Goal: Task Accomplishment & Management: Complete application form

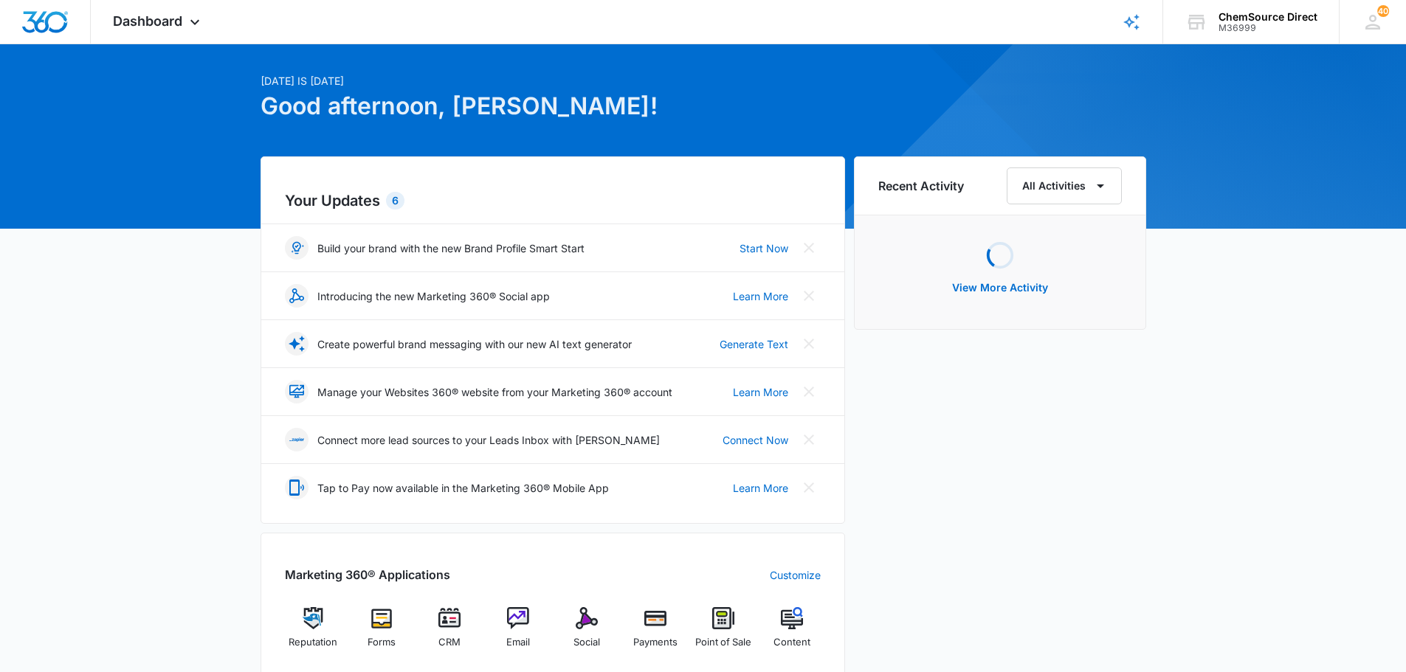
scroll to position [74, 0]
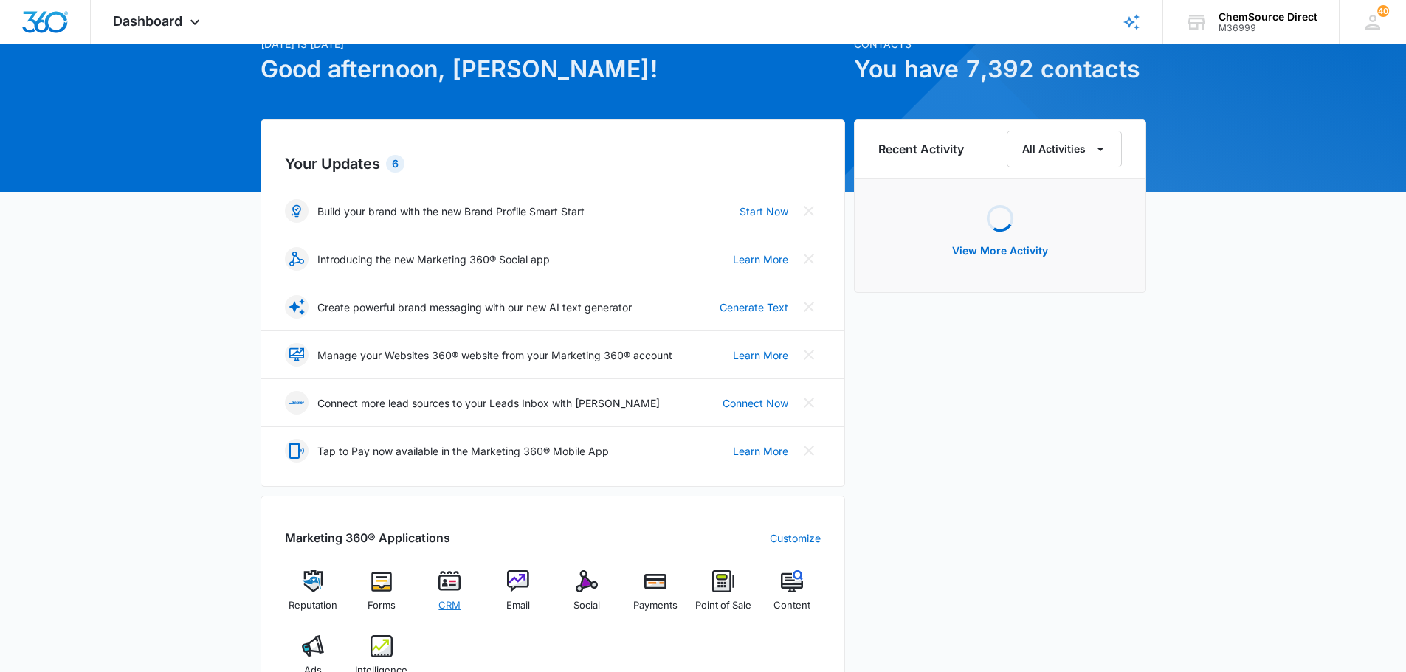
click at [458, 602] on span "CRM" at bounding box center [449, 606] width 22 height 15
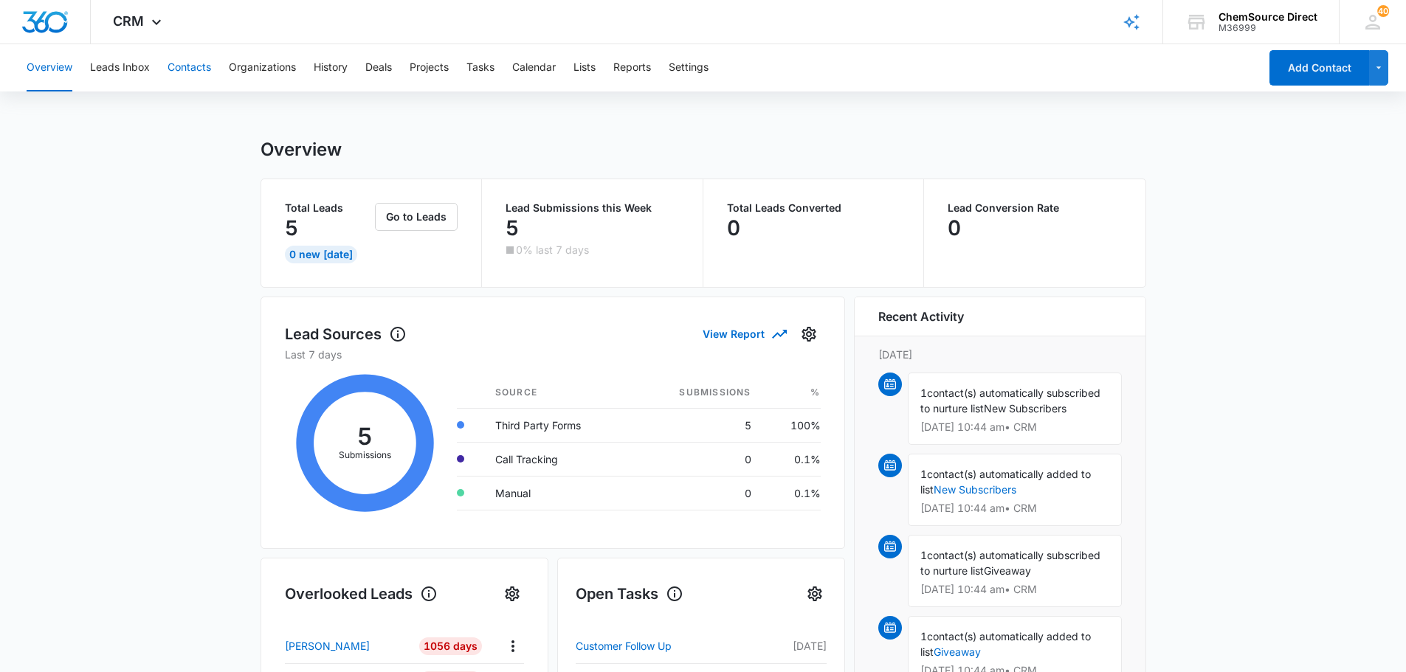
click at [184, 69] on button "Contacts" at bounding box center [190, 67] width 44 height 47
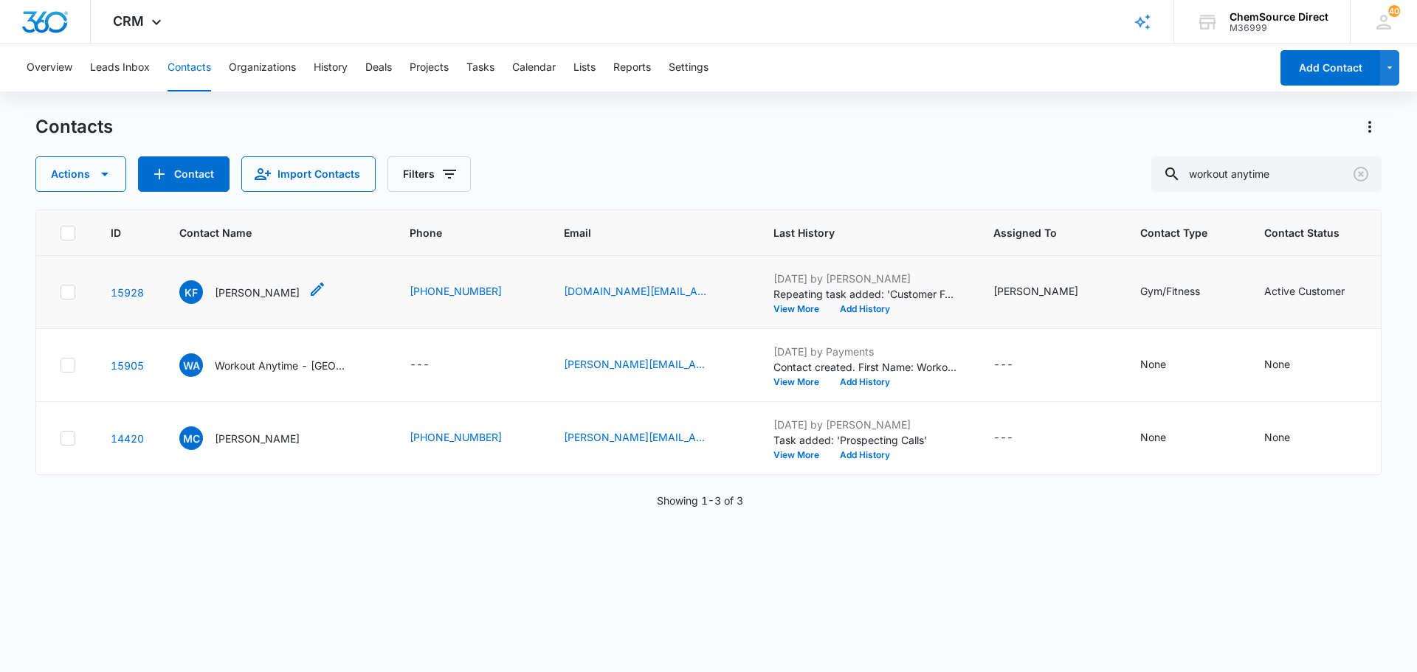
click at [265, 295] on p "[PERSON_NAME]" at bounding box center [257, 293] width 85 height 16
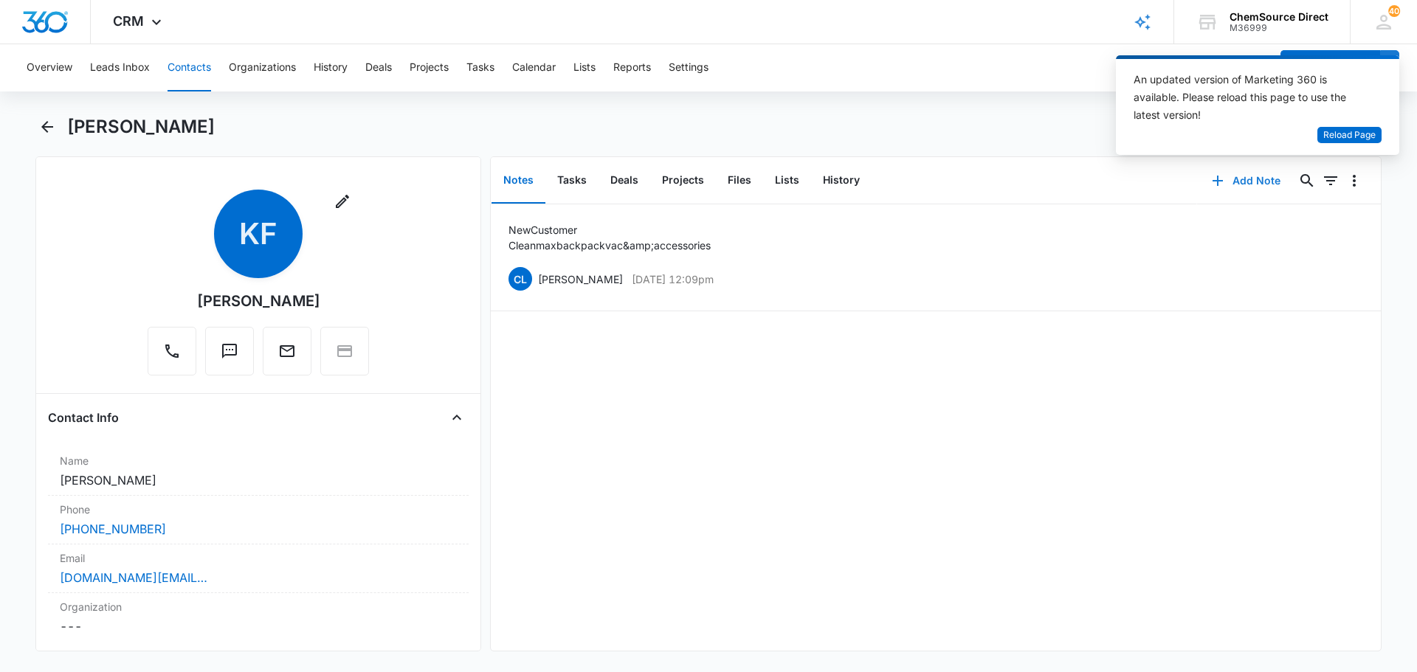
click at [1236, 180] on button "Add Note" at bounding box center [1246, 180] width 98 height 35
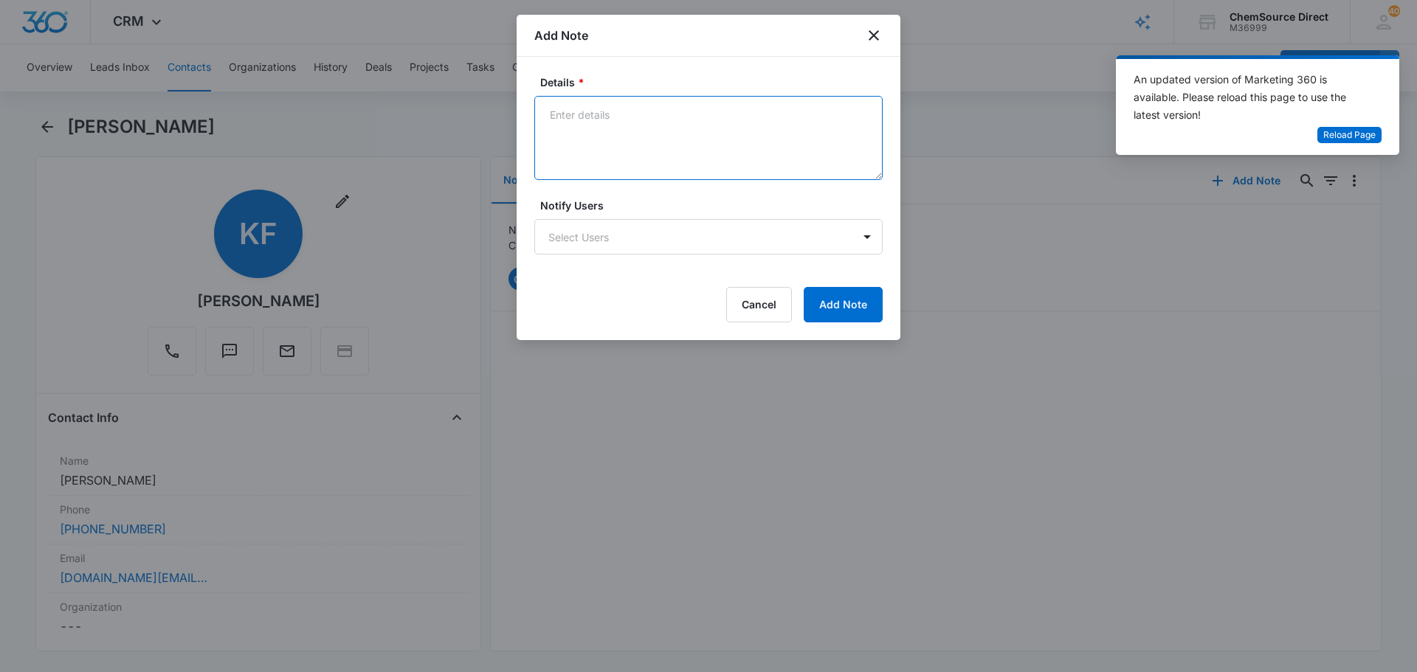
click at [647, 132] on textarea "Details *" at bounding box center [708, 138] width 348 height 84
type textarea "C"
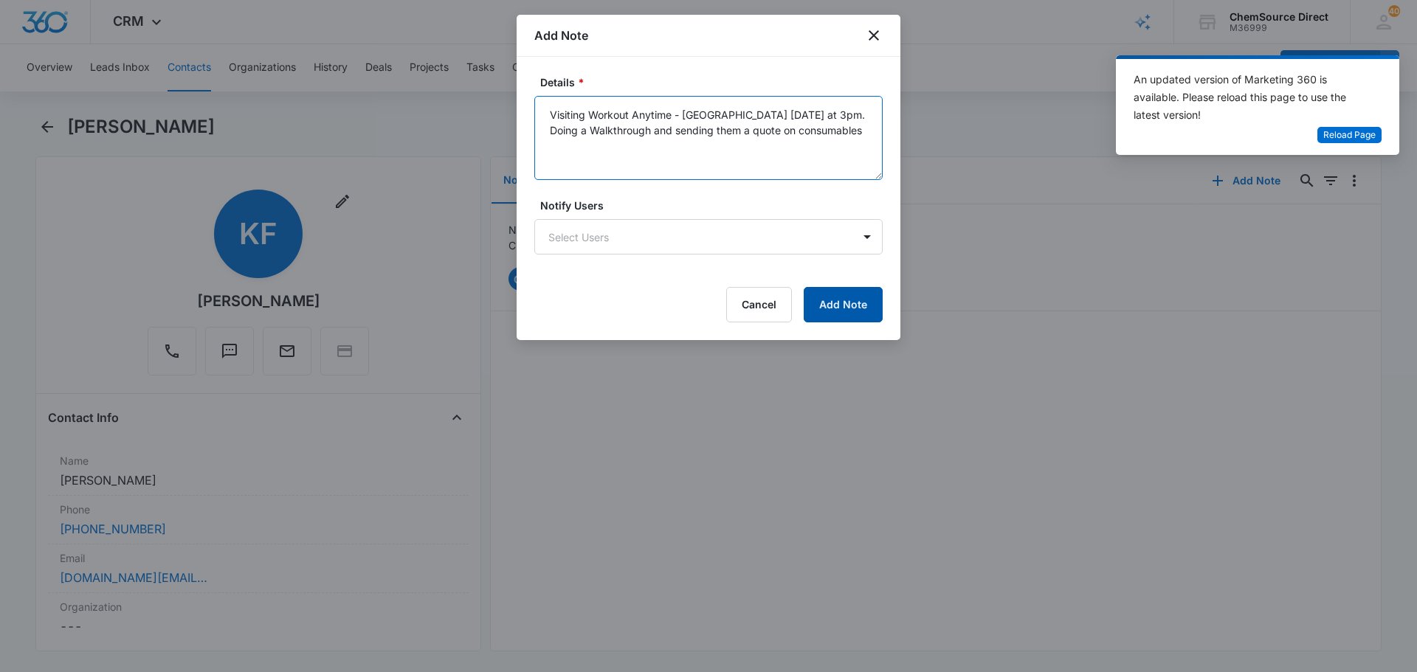
type textarea "Visiting Workout Anytime - [GEOGRAPHIC_DATA] [DATE] at 3pm. Doing a Walkthrough…"
click at [855, 305] on button "Add Note" at bounding box center [843, 304] width 79 height 35
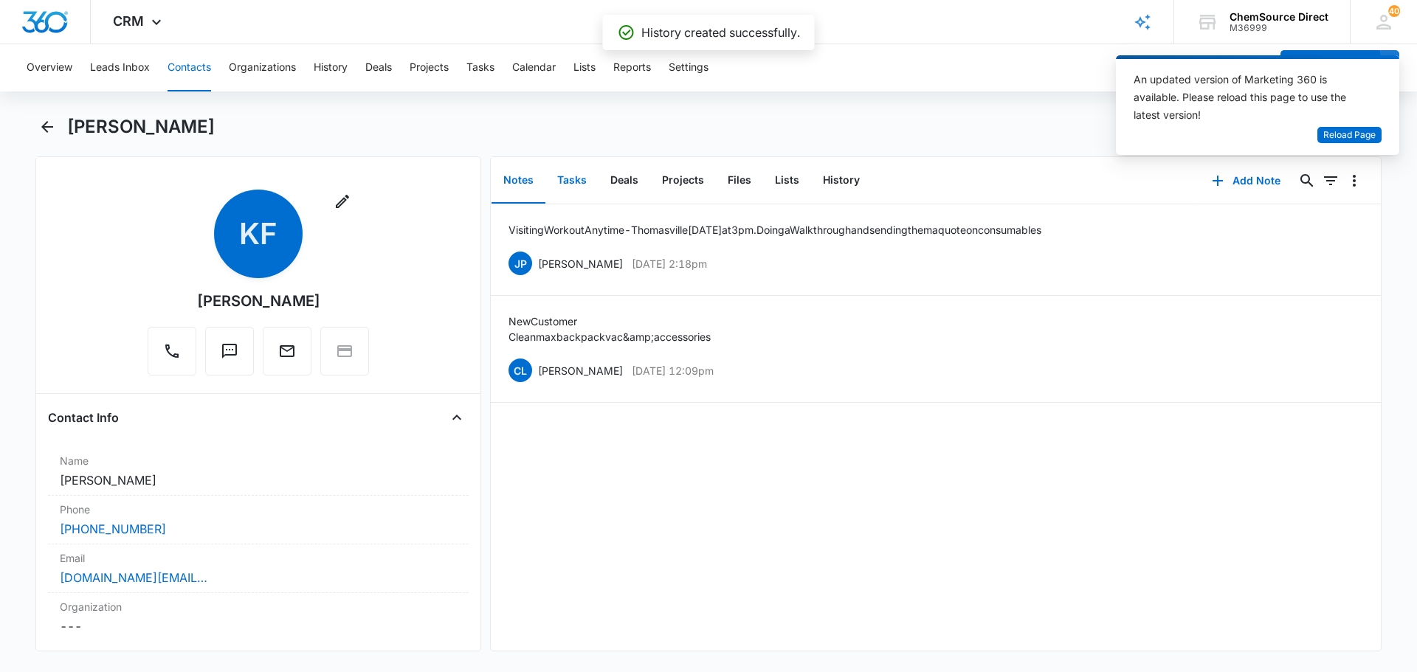
click at [575, 182] on button "Tasks" at bounding box center [572, 181] width 53 height 46
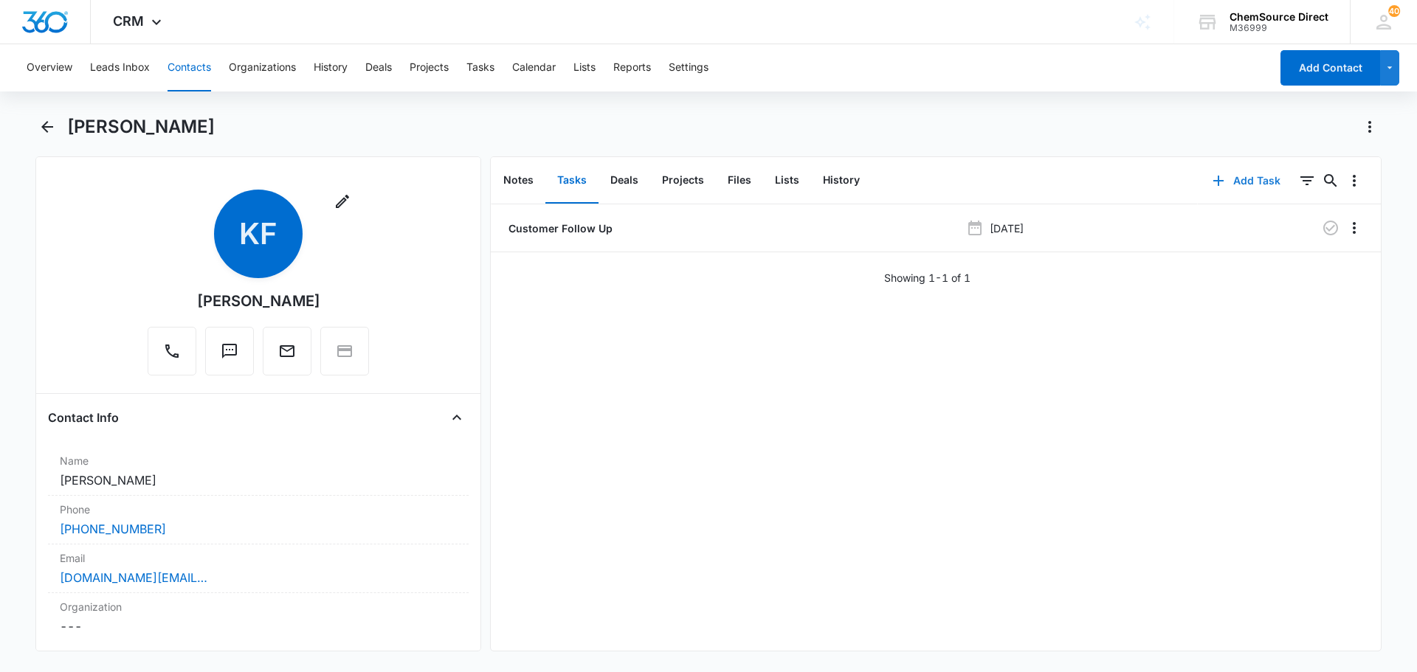
click at [1256, 176] on button "Add Task" at bounding box center [1246, 180] width 97 height 35
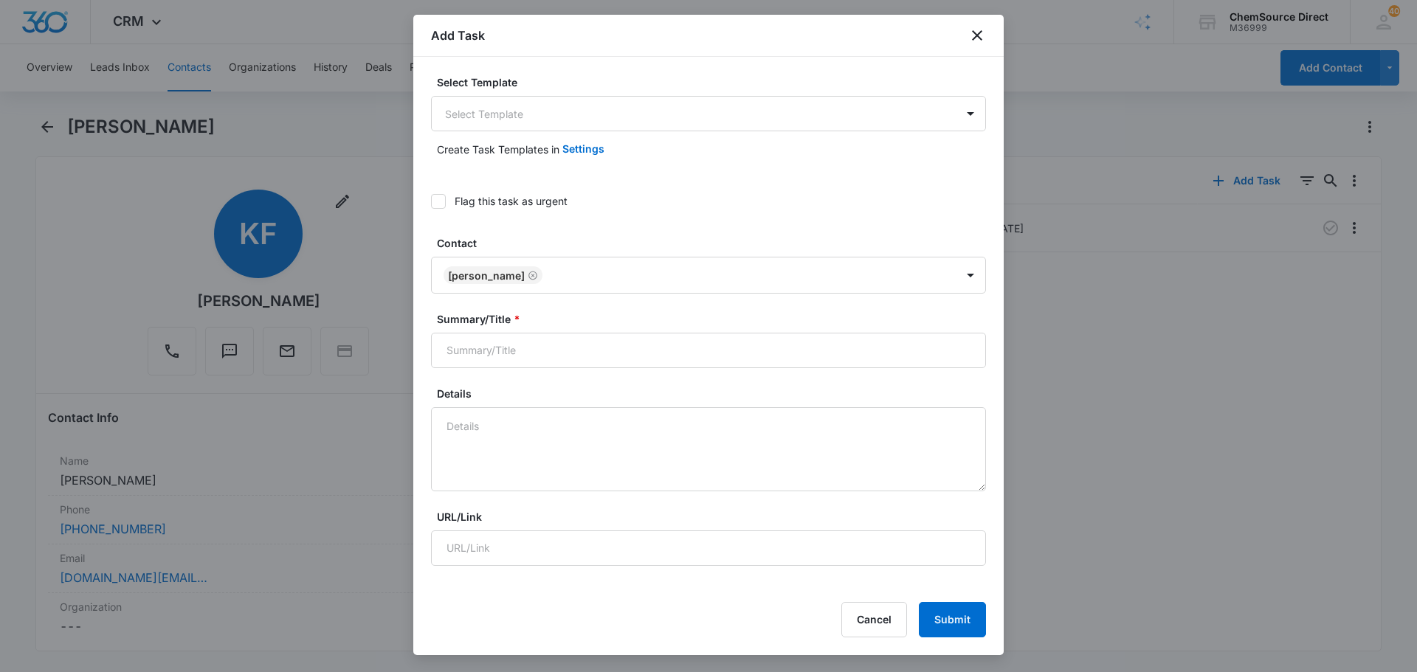
click at [548, 131] on div "Create Task Templates in Settings" at bounding box center [708, 148] width 555 height 35
click at [553, 123] on body "CRM Apps Reputation Forms CRM Email Social Payments POS Content Ads Intelligenc…" at bounding box center [708, 336] width 1417 height 672
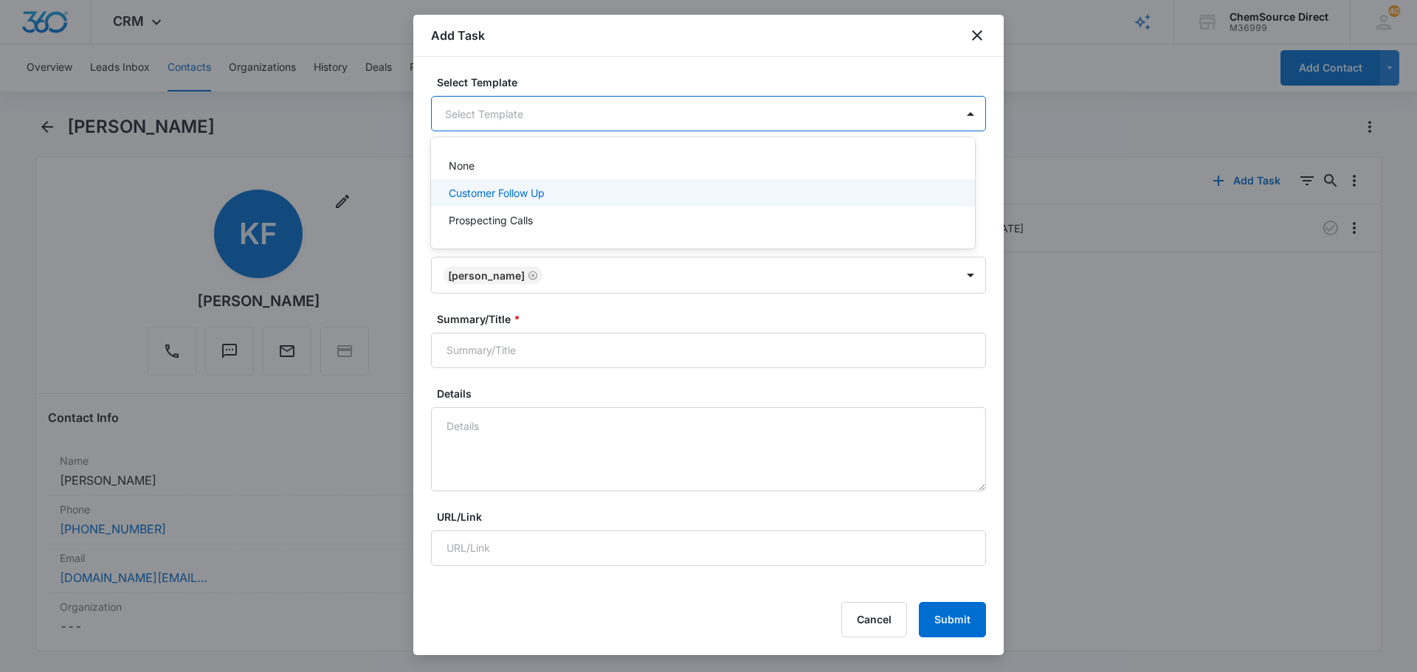
click at [531, 197] on p "Customer Follow Up" at bounding box center [497, 193] width 96 height 16
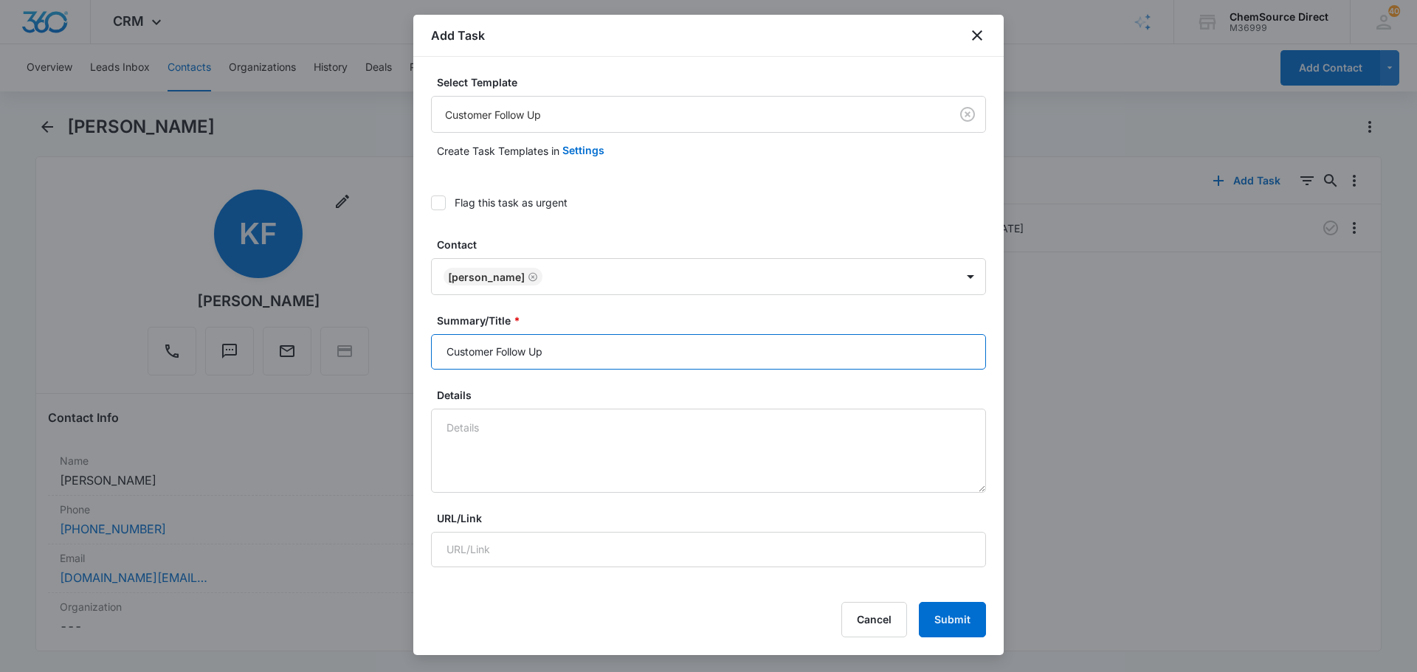
drag, startPoint x: 591, startPoint y: 358, endPoint x: 389, endPoint y: 357, distance: 202.3
click at [390, 357] on body "CRM Apps Reputation Forms CRM Email Social Payments POS Content Ads Intelligenc…" at bounding box center [708, 336] width 1417 height 672
type input "V"
type input "Customer Follow Up"
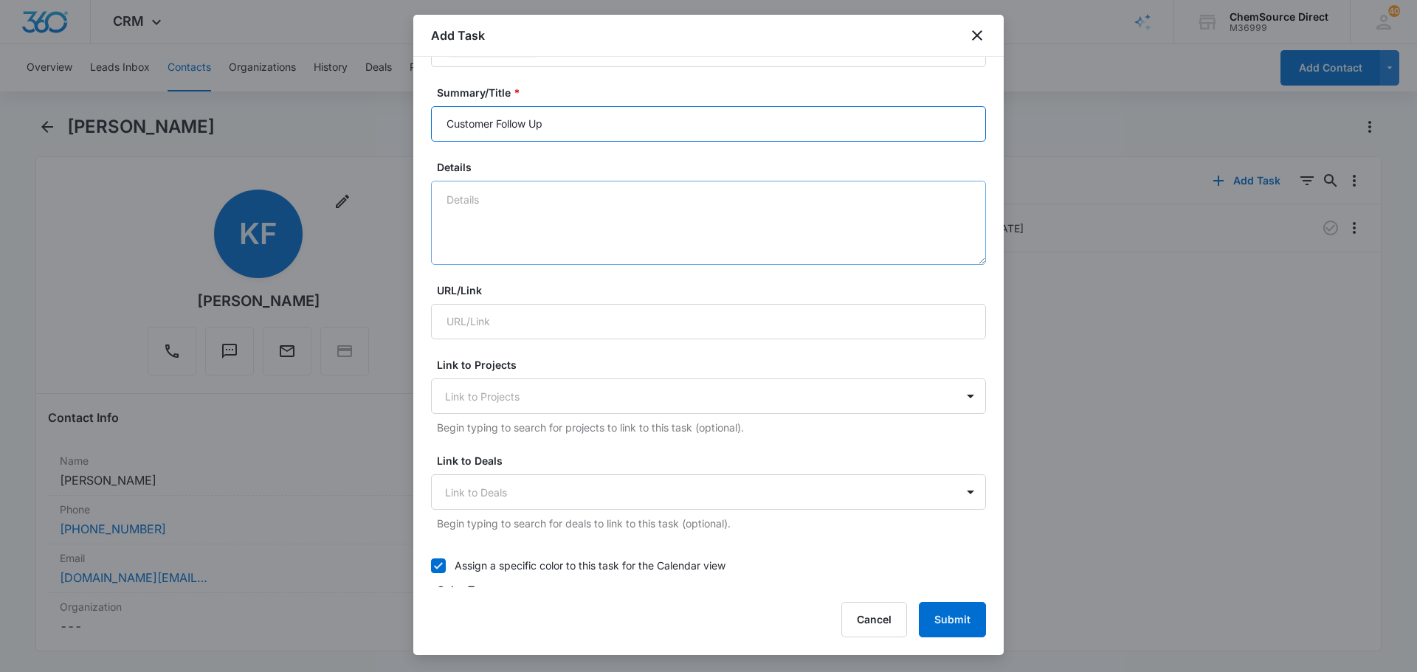
scroll to position [221, 0]
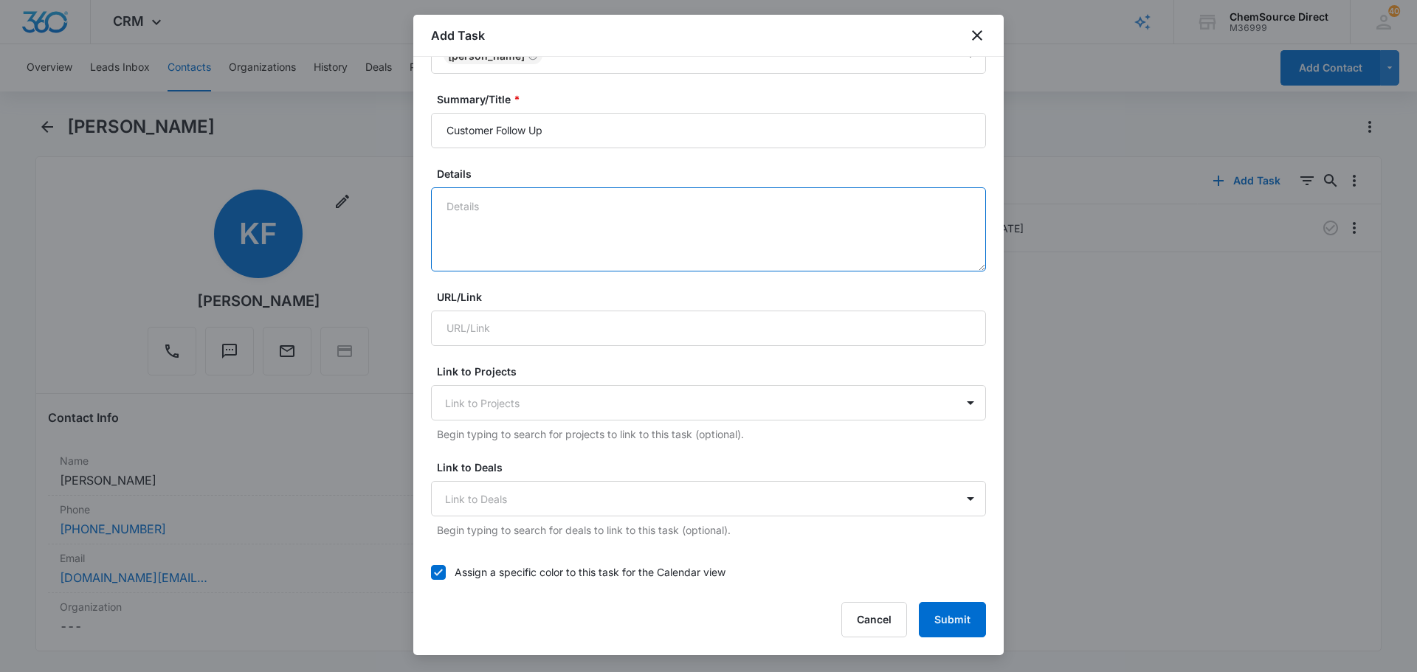
click at [495, 233] on textarea "Details" at bounding box center [708, 229] width 555 height 84
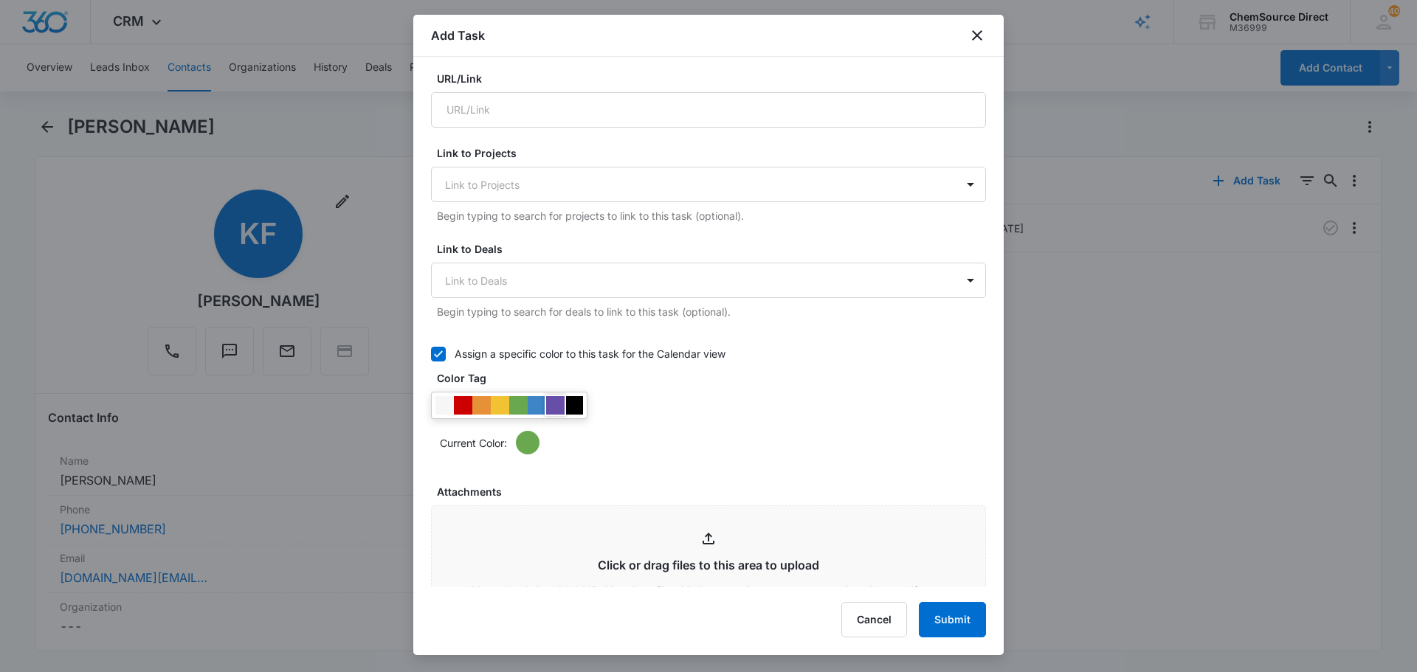
scroll to position [443, 0]
type textarea "Follow up with Matt and Katie in regards to the quote sent on the consumables."
click at [574, 407] on div at bounding box center [574, 402] width 18 height 18
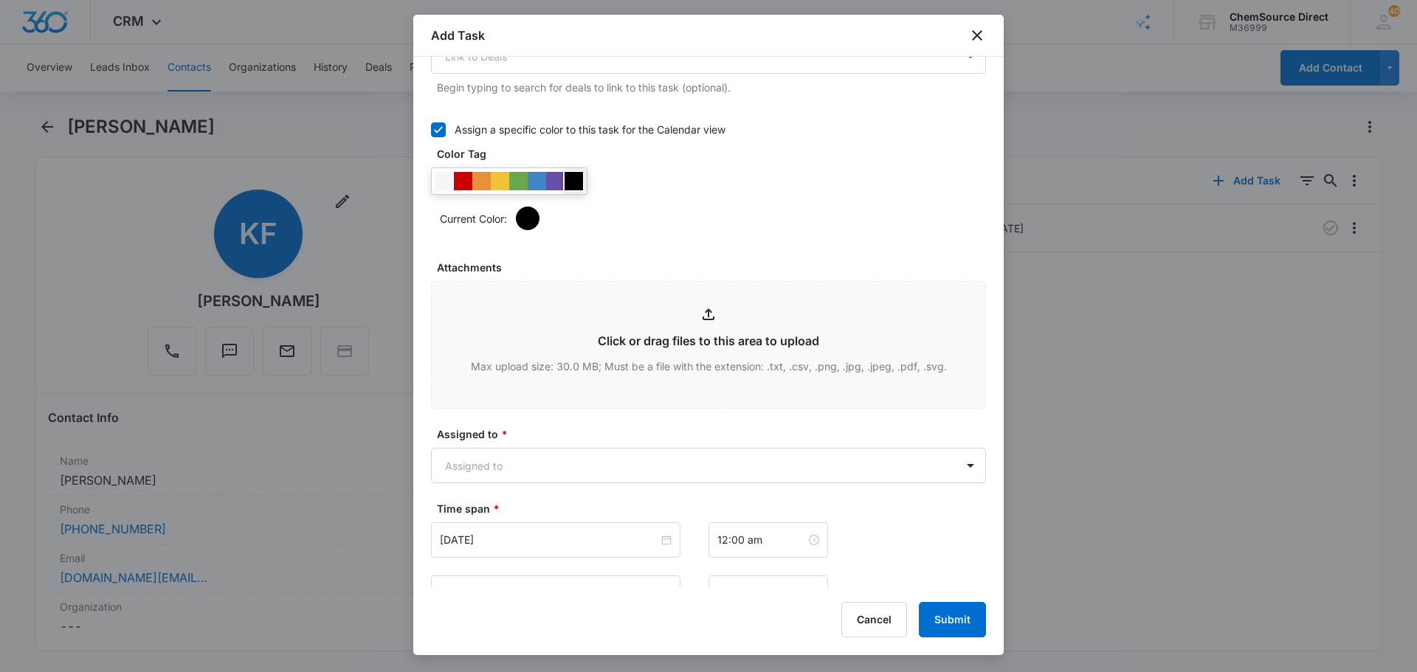
scroll to position [738, 0]
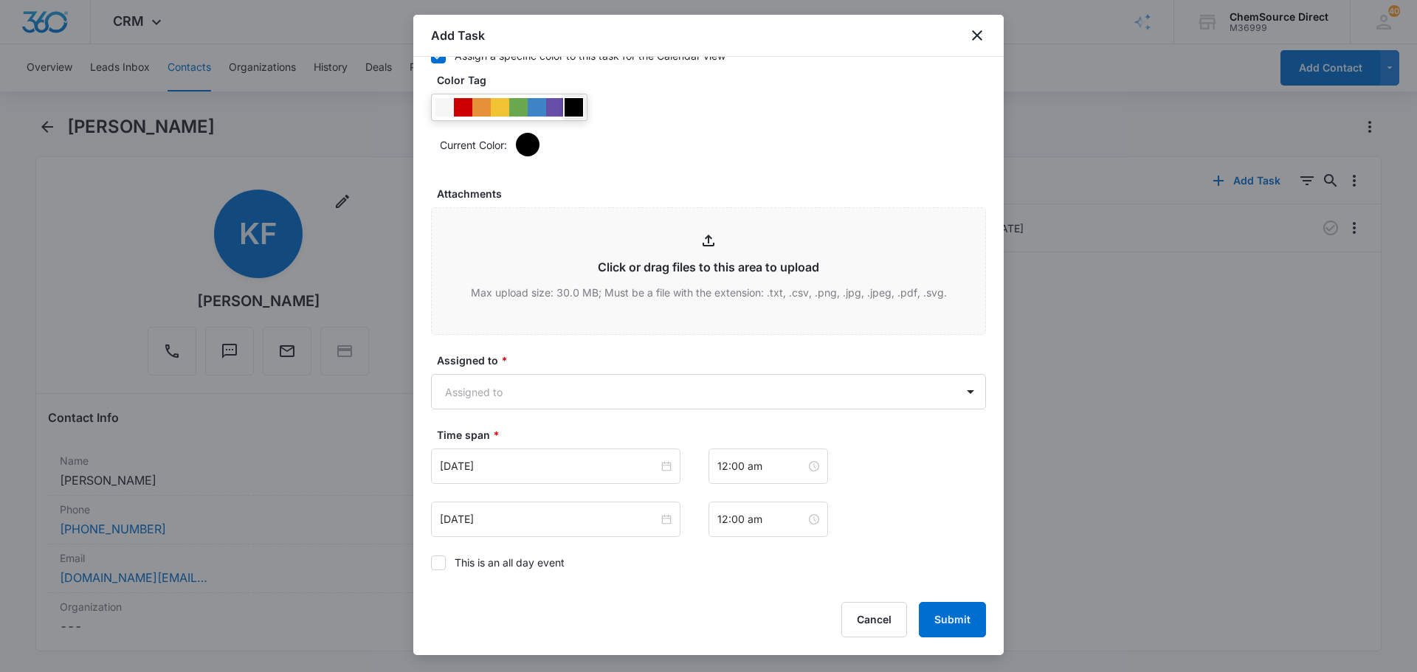
click at [593, 372] on div "Assigned to * Assigned to" at bounding box center [708, 381] width 555 height 57
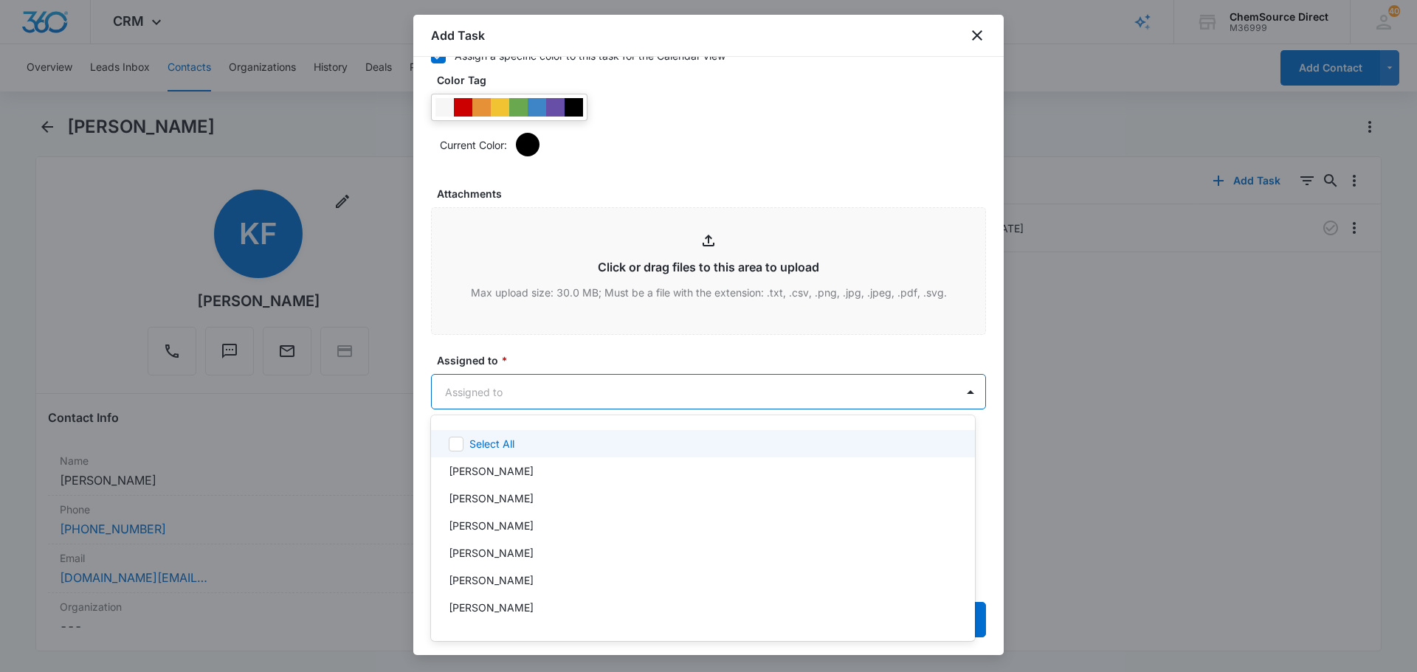
click at [587, 385] on body "CRM Apps Reputation Forms CRM Email Social Payments POS Content Ads Intelligenc…" at bounding box center [708, 336] width 1417 height 672
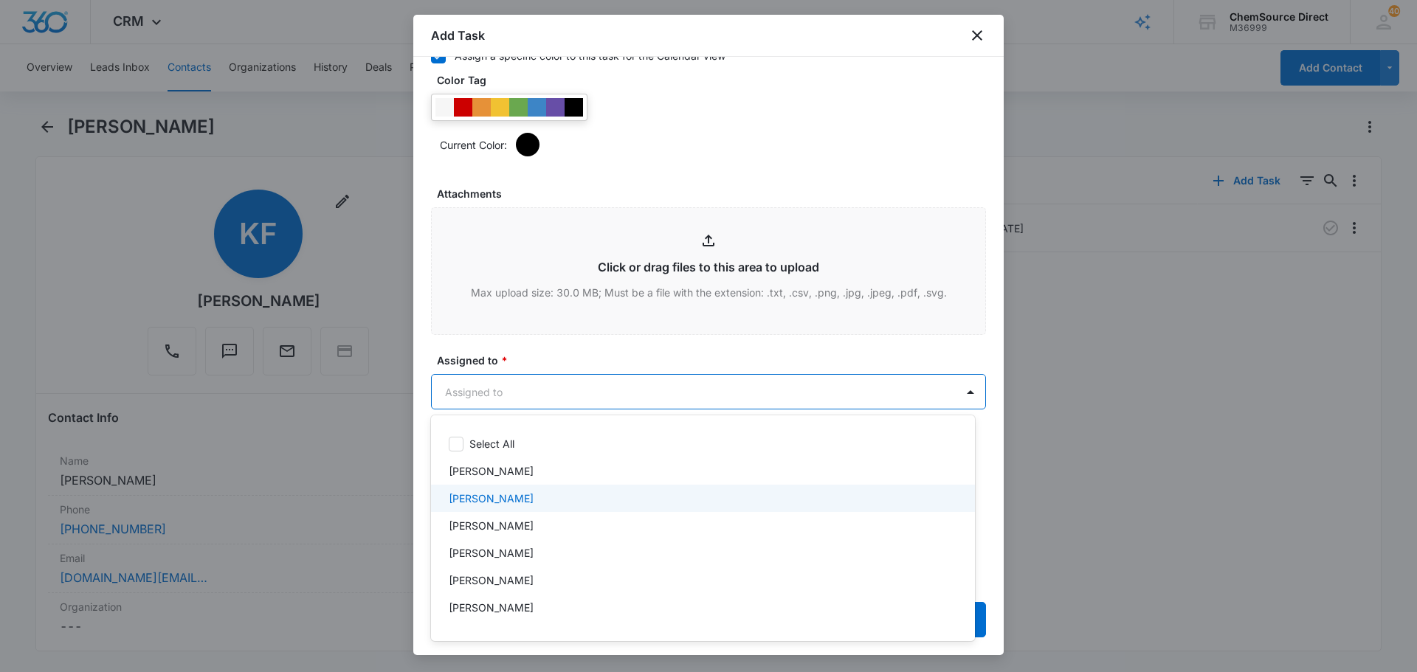
click at [519, 502] on div "[PERSON_NAME]" at bounding box center [702, 499] width 506 height 16
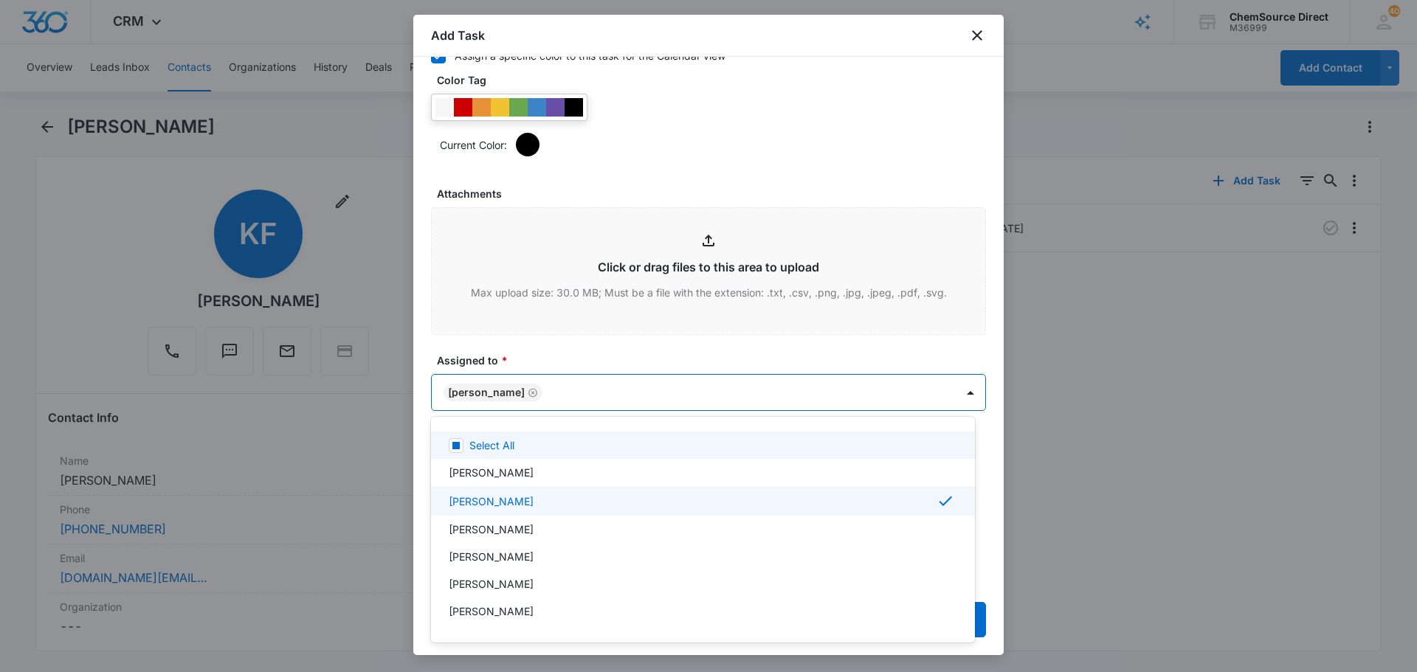
click at [585, 351] on div at bounding box center [708, 336] width 1417 height 672
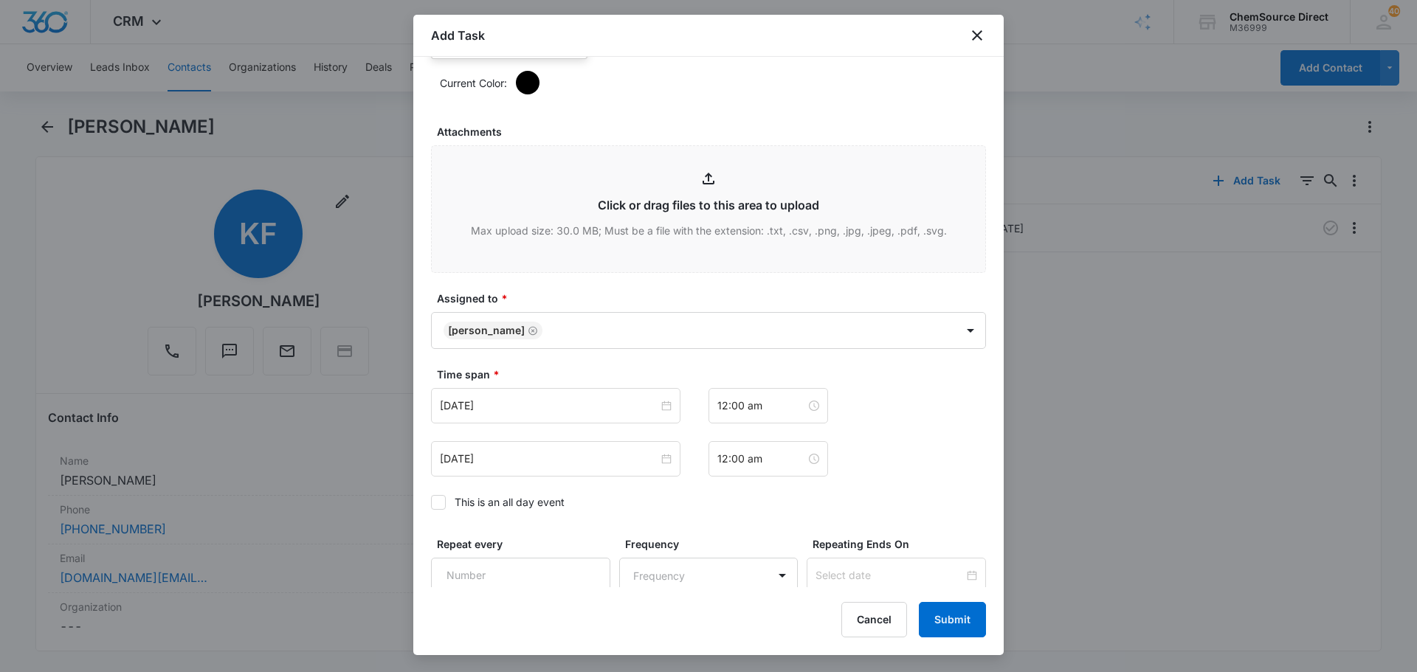
scroll to position [886, 0]
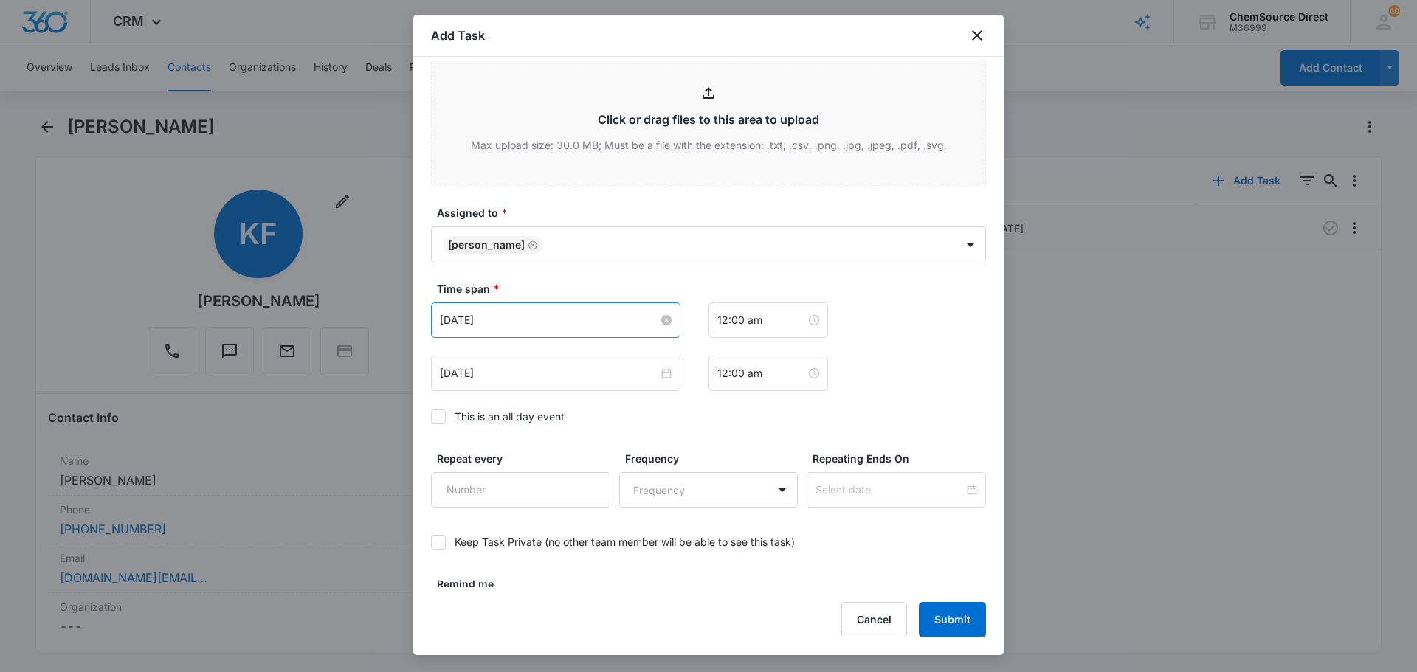
click at [540, 326] on input "Nov 14, 2022" at bounding box center [549, 320] width 218 height 16
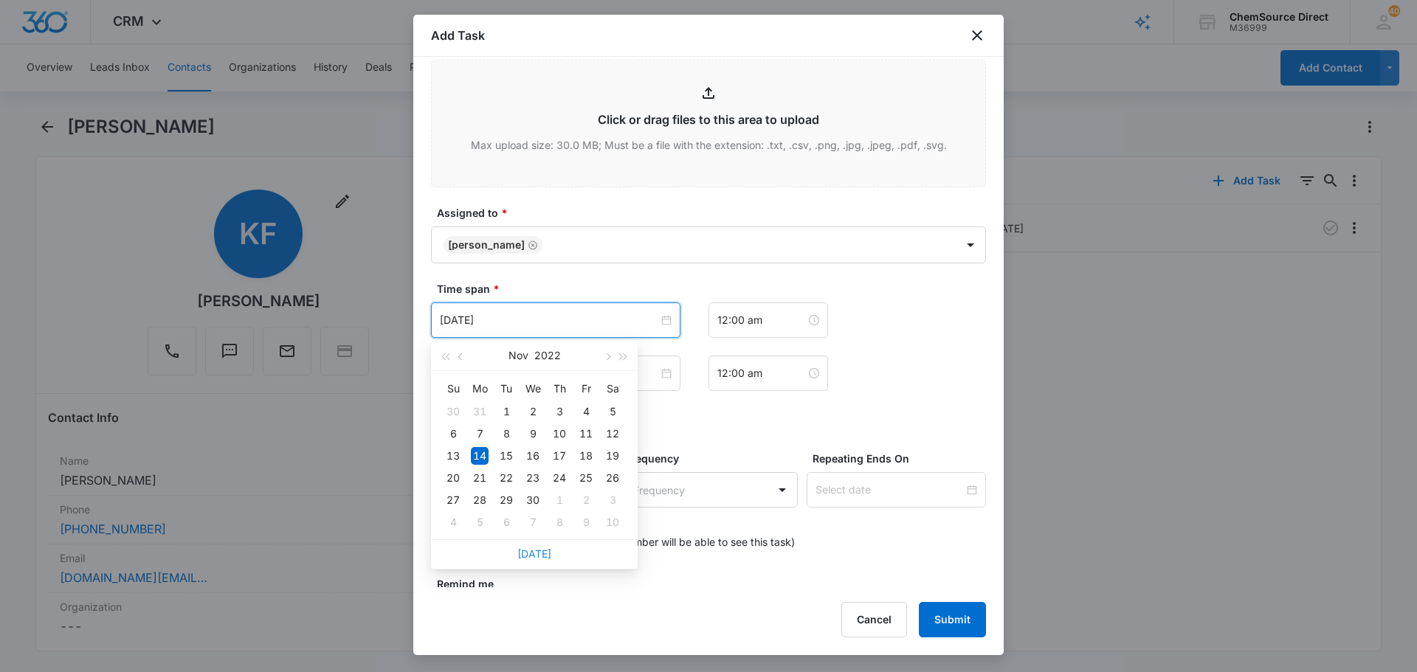
click at [529, 551] on link "Today" at bounding box center [534, 554] width 34 height 13
type input "Sep 16, 2025"
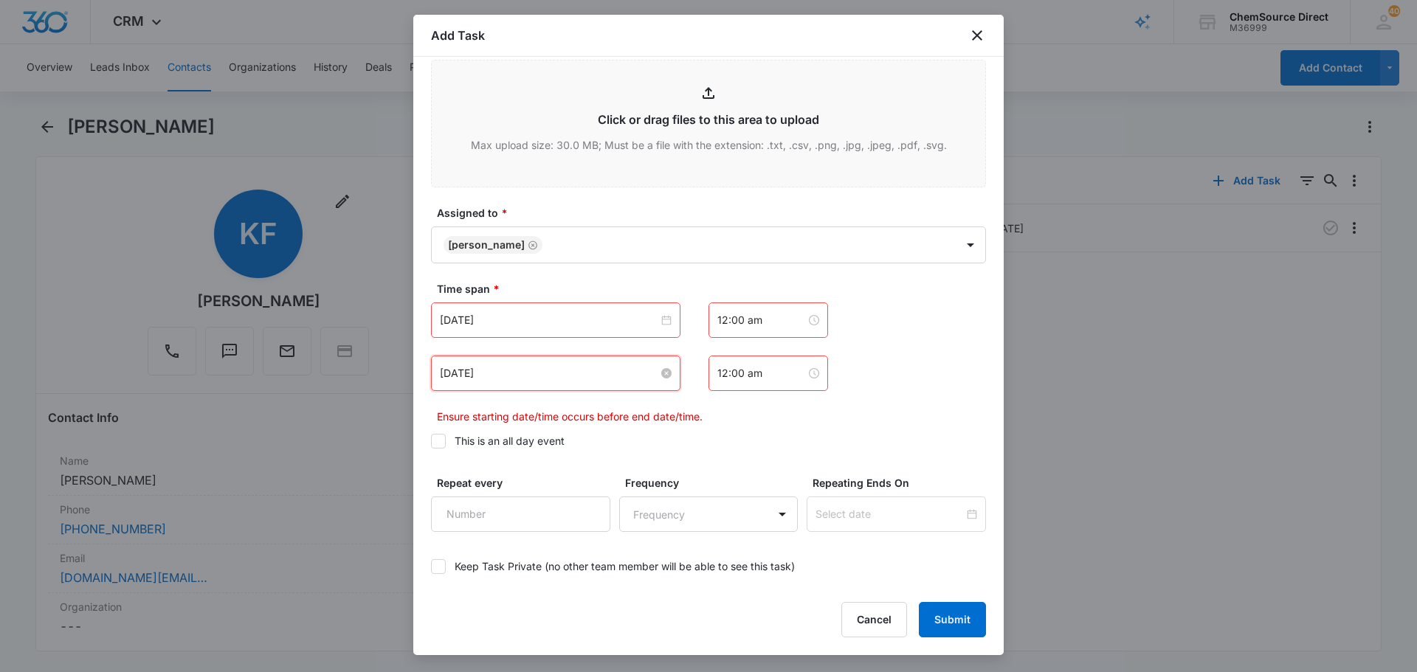
click at [532, 374] on input "Nov 14, 2022" at bounding box center [549, 373] width 218 height 16
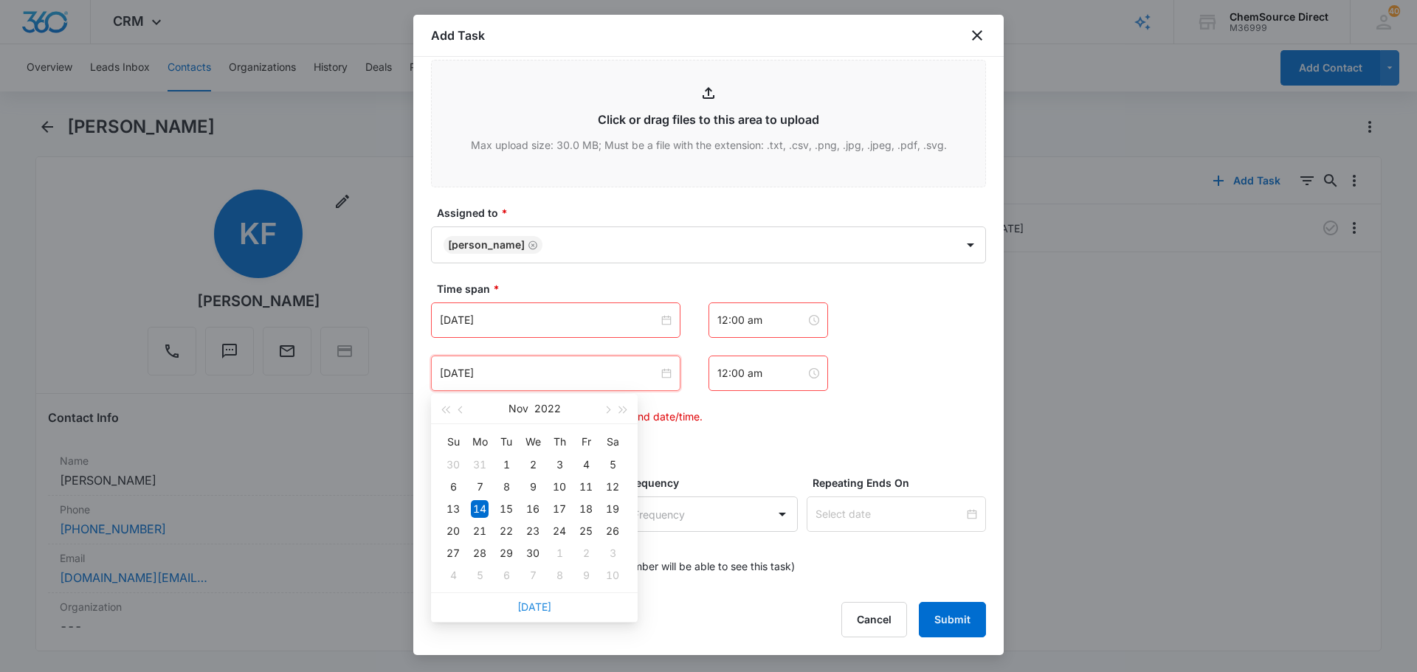
click at [536, 603] on link "Today" at bounding box center [534, 607] width 34 height 13
type input "Sep 16, 2025"
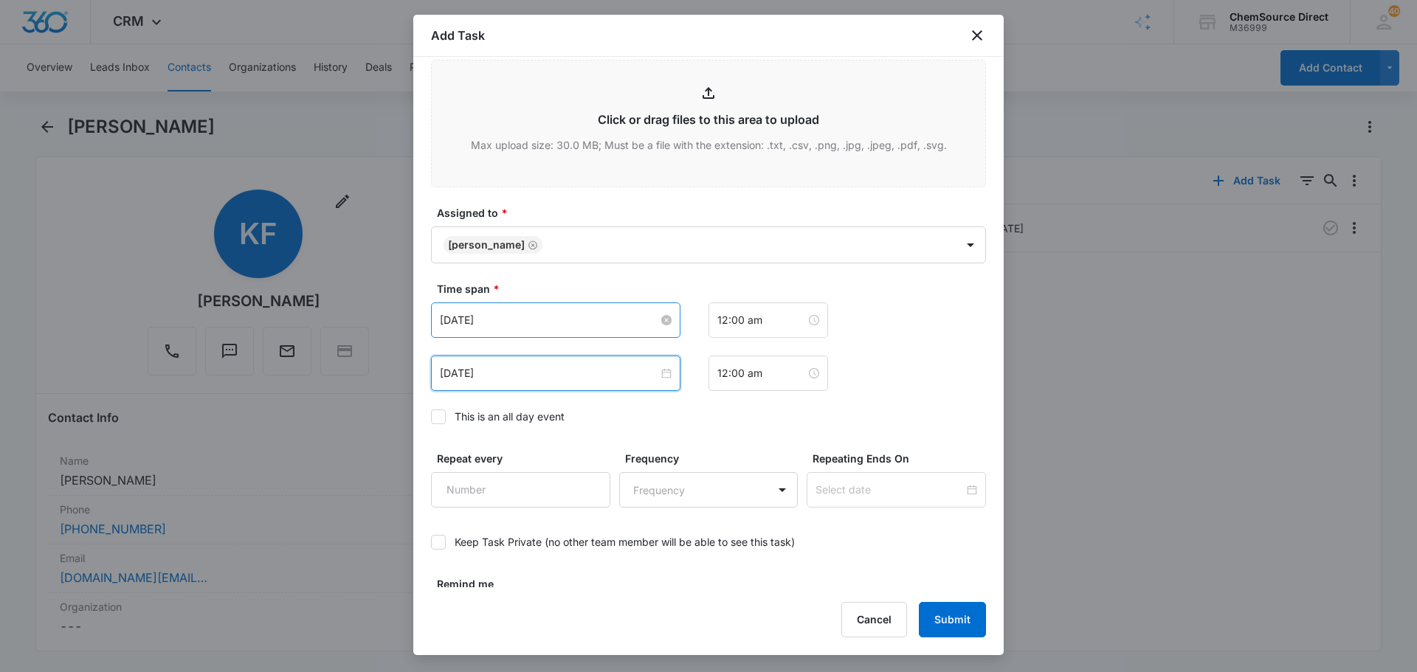
click at [527, 317] on input "Sep 16, 2025" at bounding box center [549, 320] width 218 height 16
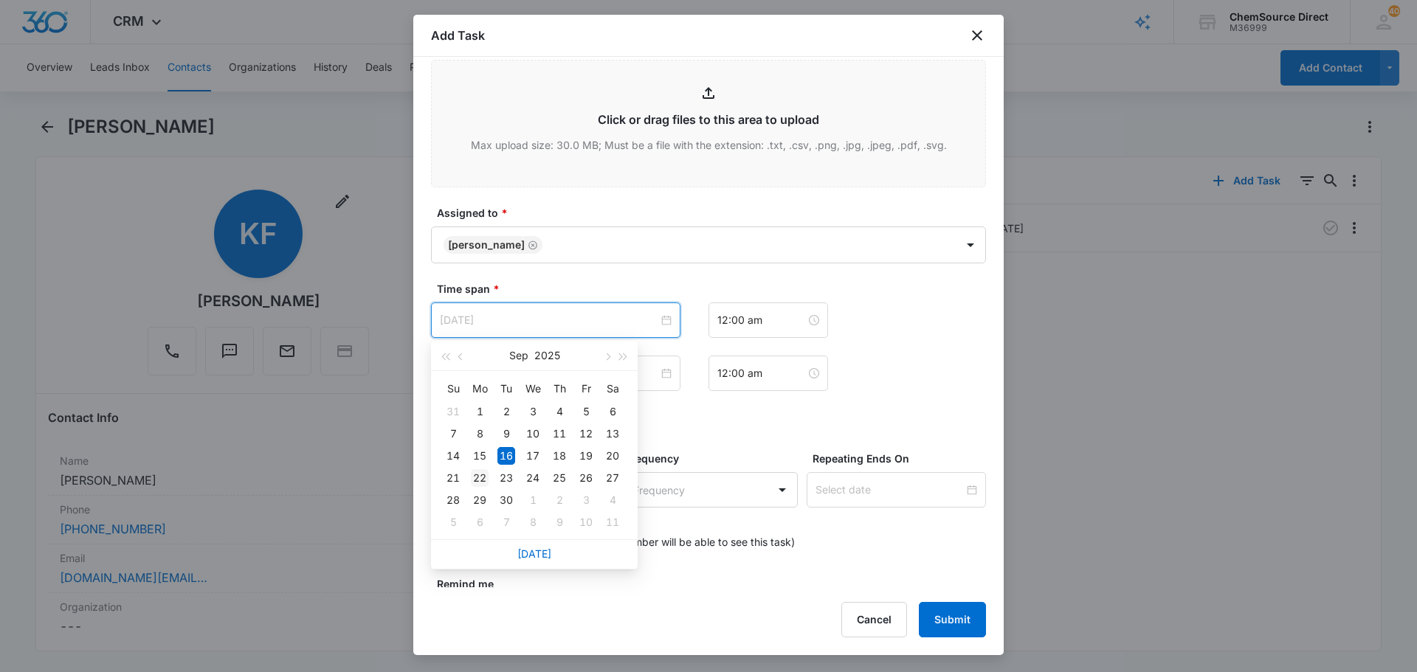
type input "Sep 22, 2025"
click at [479, 479] on div "22" at bounding box center [480, 478] width 18 height 18
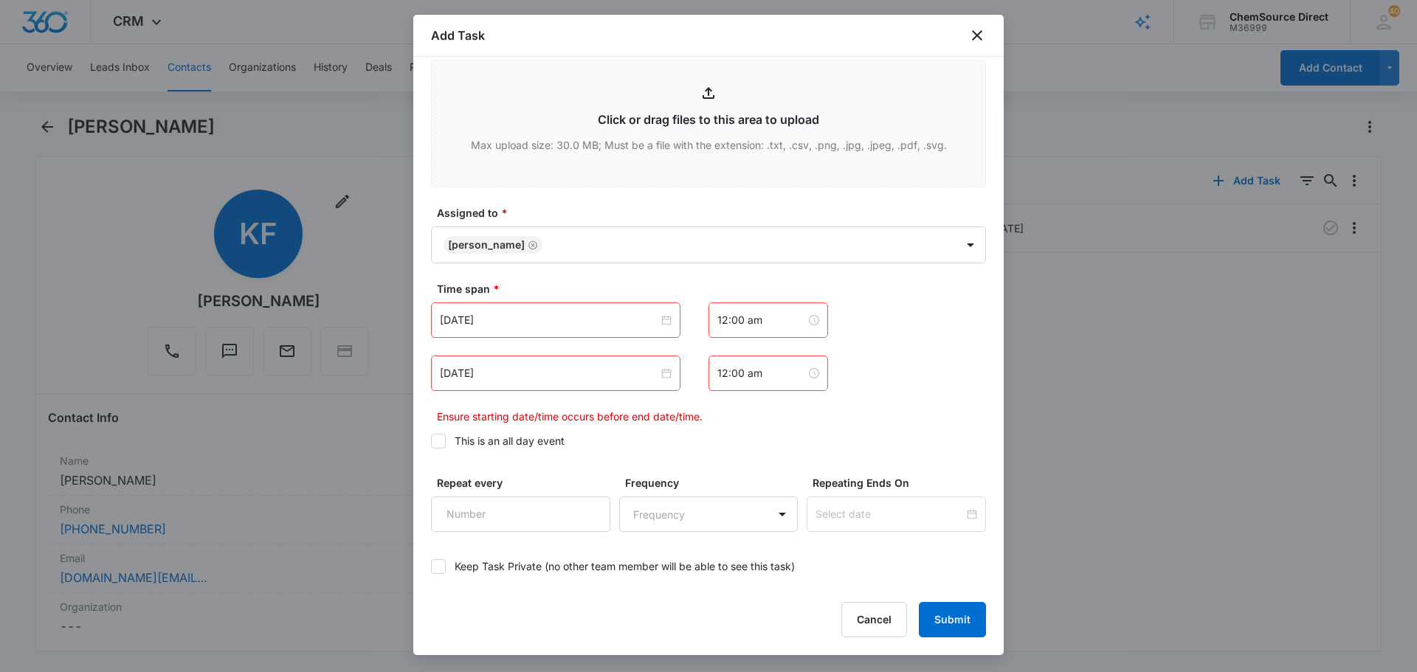
click at [503, 357] on div "Sep 16, 2025" at bounding box center [555, 373] width 249 height 35
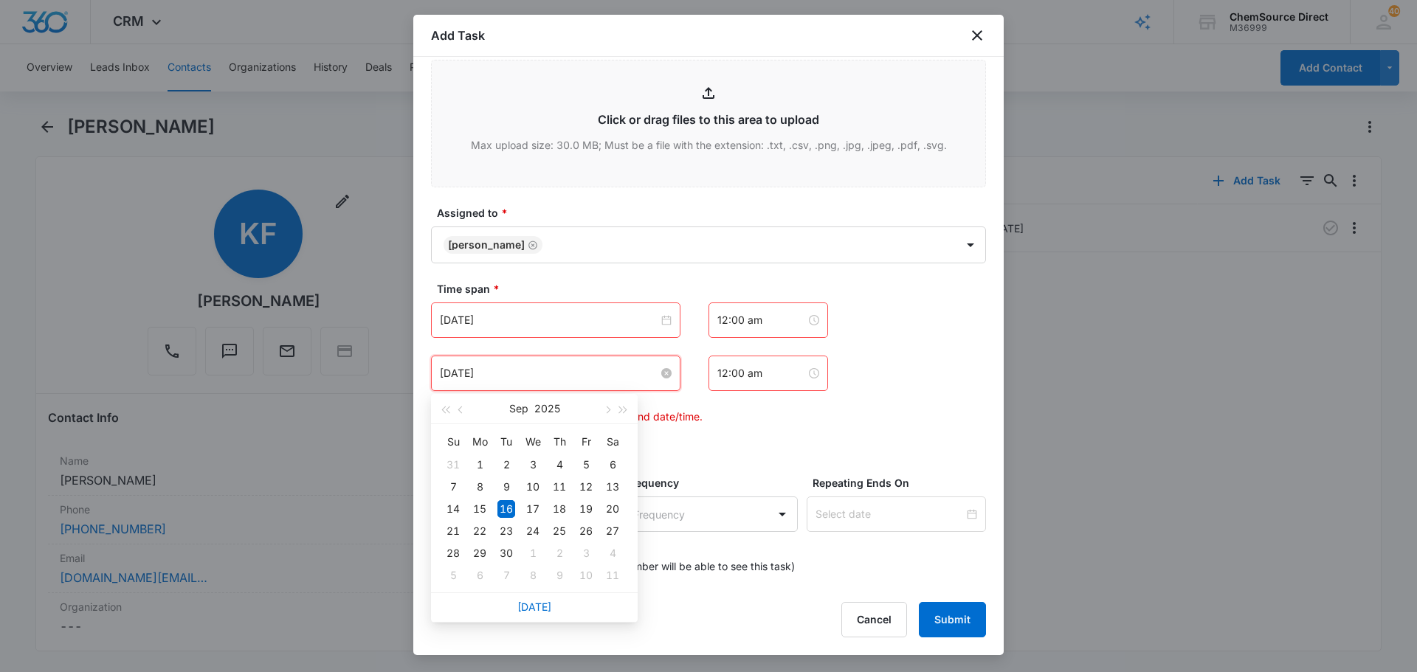
click at [514, 374] on input "Sep 16, 2025" at bounding box center [549, 373] width 218 height 16
type input "Sep 22, 2025"
click at [481, 527] on div "22" at bounding box center [480, 532] width 18 height 18
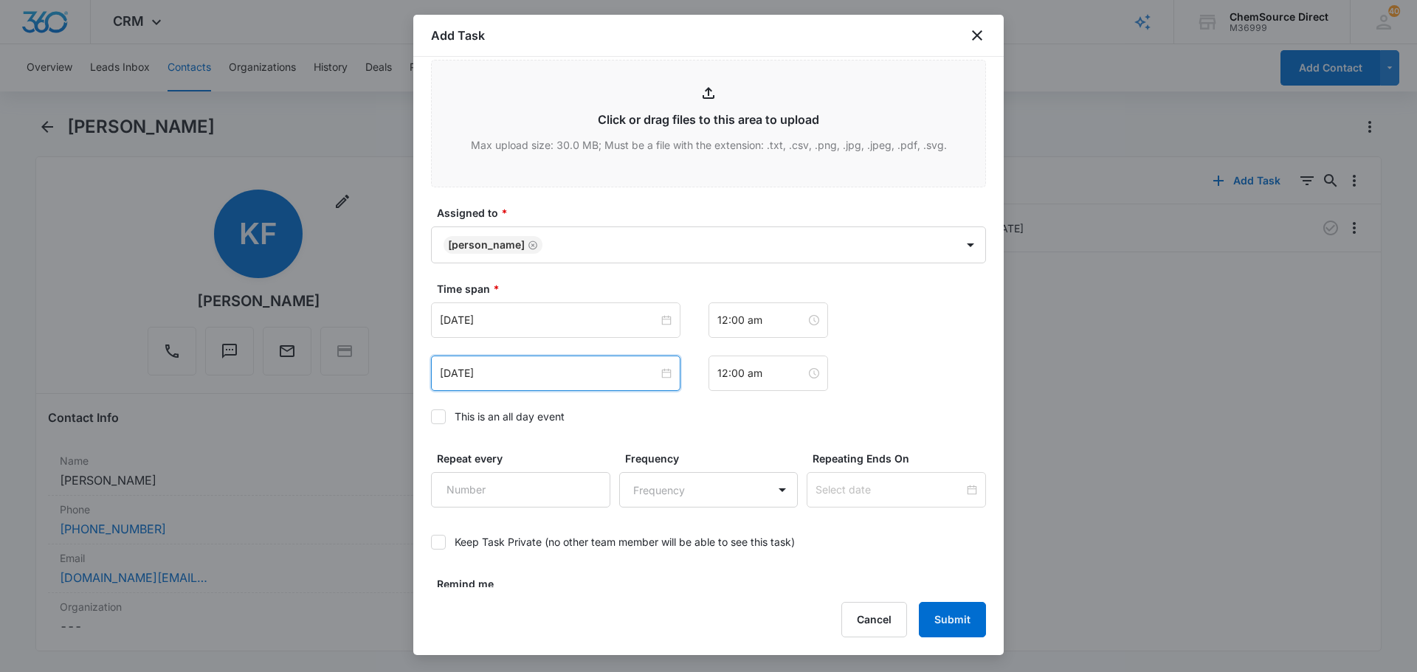
click at [438, 414] on icon at bounding box center [438, 416] width 13 height 13
click at [431, 417] on input "This is an all day event" at bounding box center [431, 417] width 0 height 0
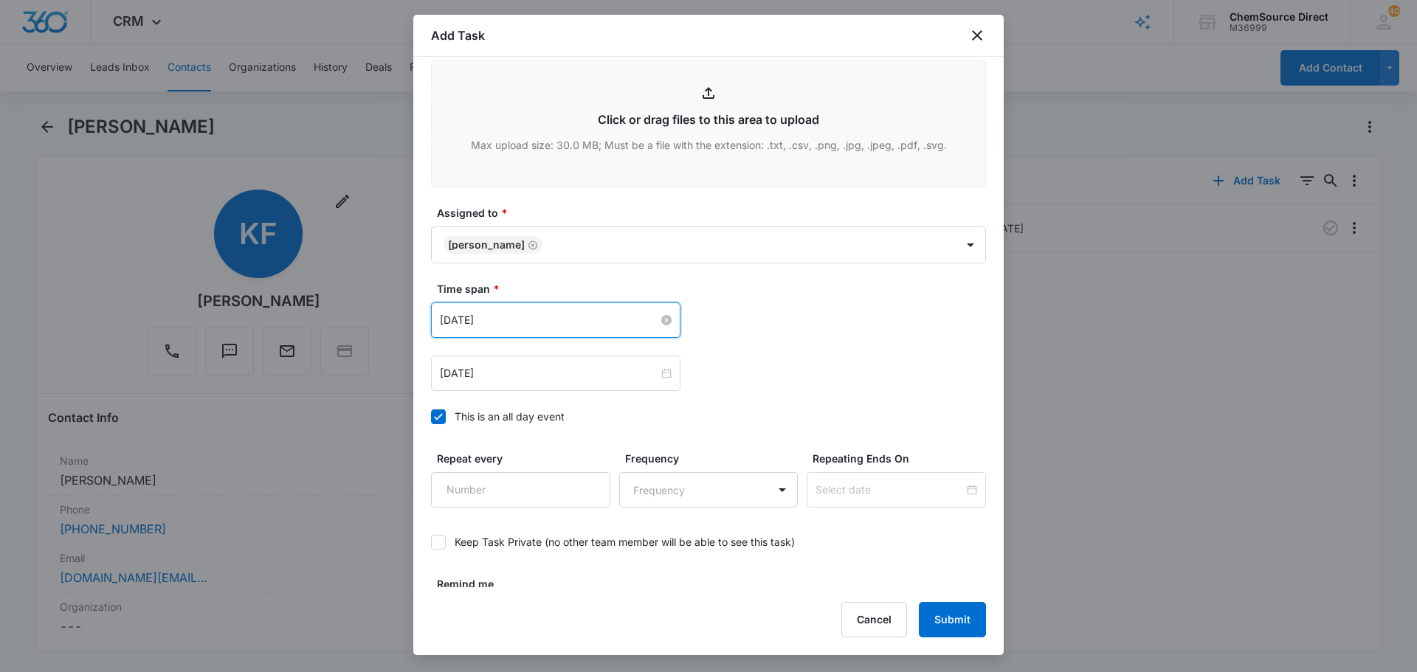
click at [500, 323] on input "Nov 14, 2022" at bounding box center [549, 320] width 218 height 16
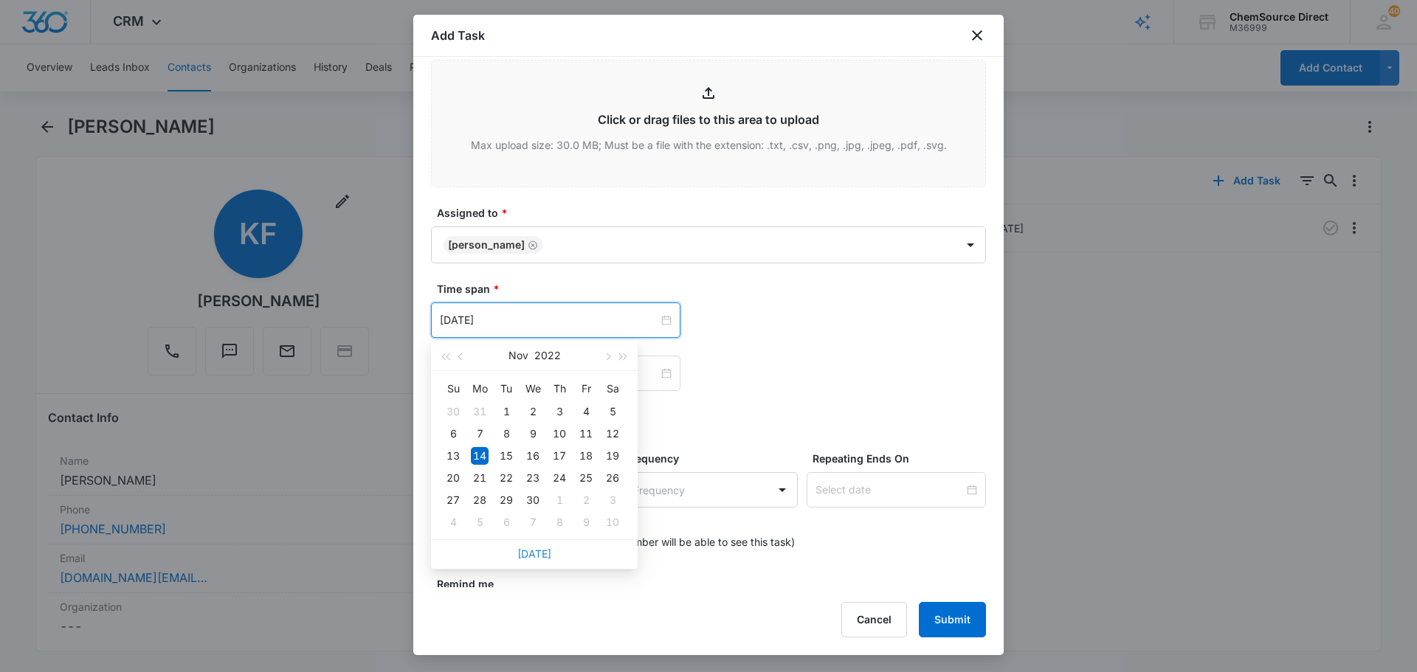
click at [532, 551] on link "Today" at bounding box center [534, 554] width 34 height 13
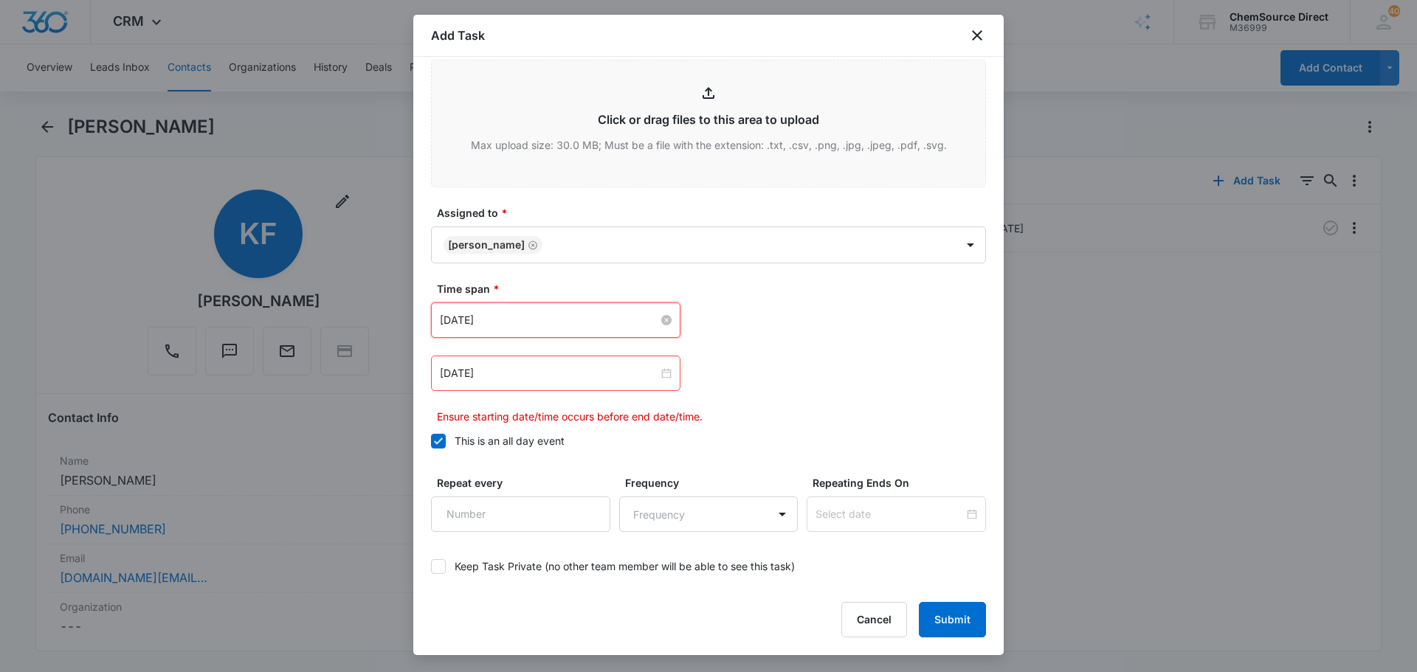
click at [516, 317] on input "Sep 16, 2025" at bounding box center [549, 320] width 218 height 16
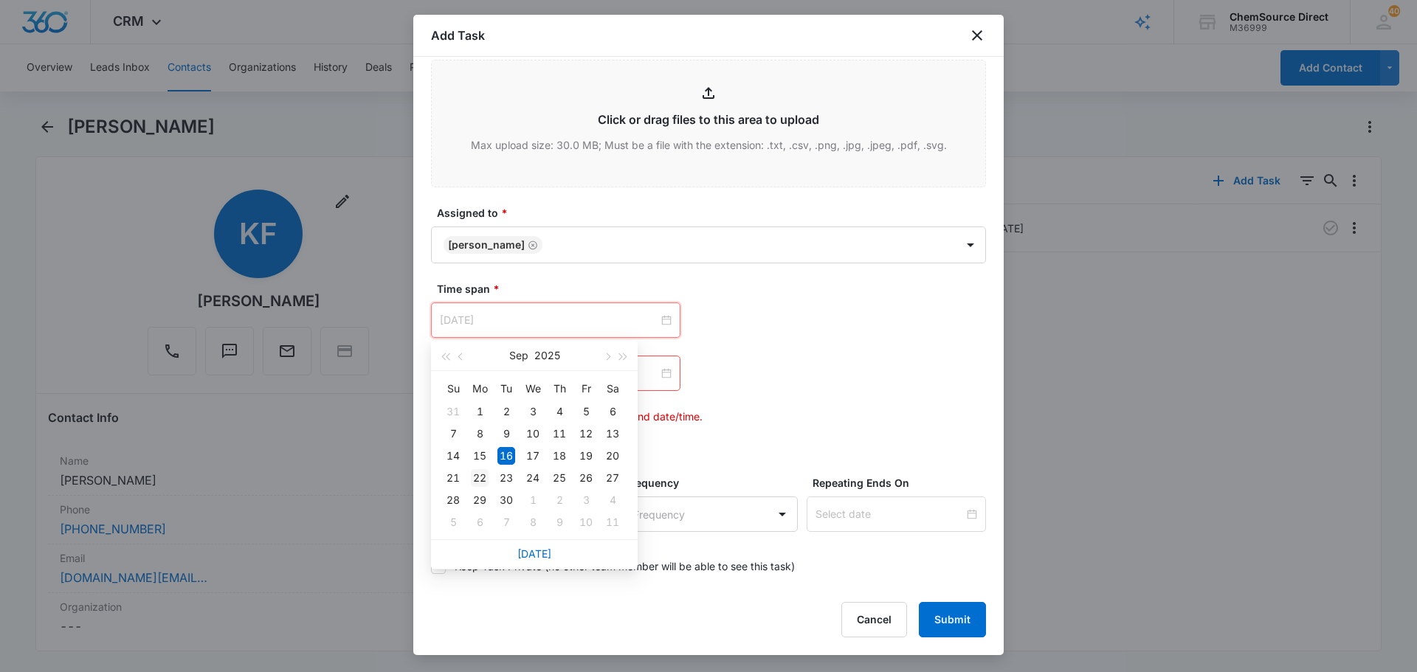
type input "Sep 22, 2025"
click at [480, 477] on div "22" at bounding box center [480, 478] width 18 height 18
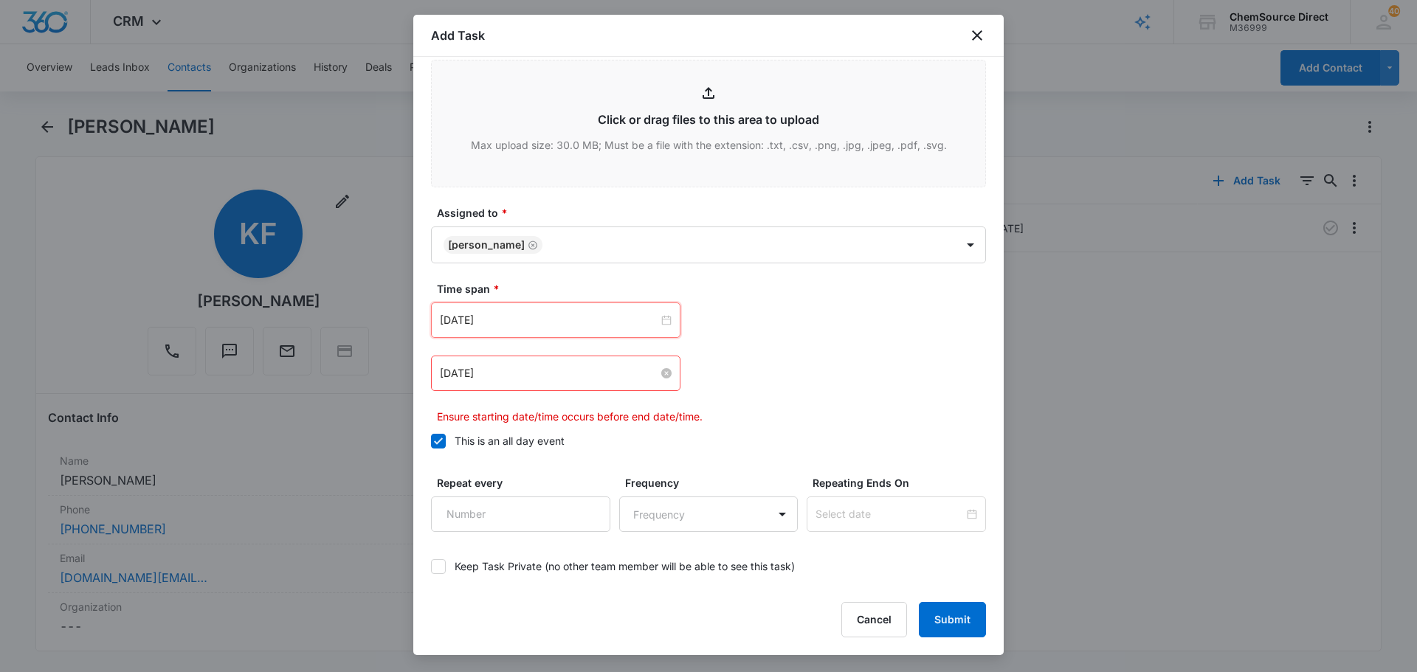
click at [503, 370] on input "Nov 14, 2022" at bounding box center [549, 373] width 218 height 16
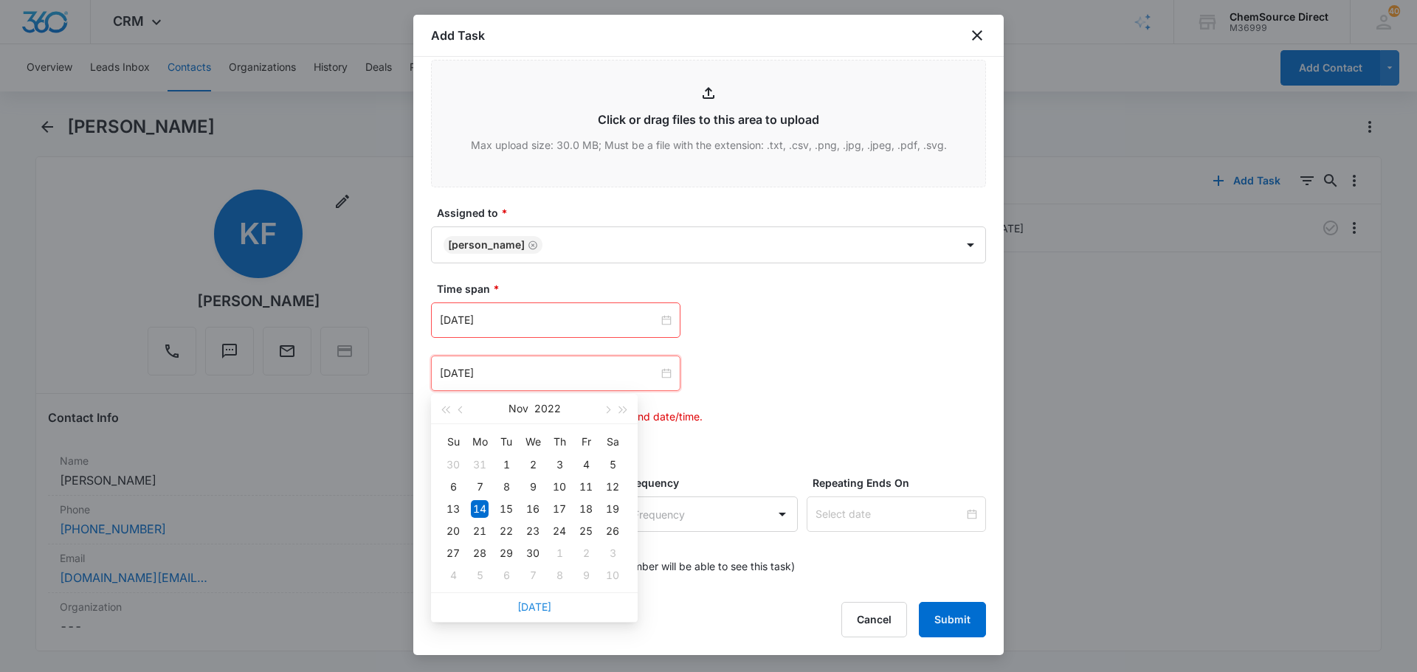
click at [539, 603] on link "Today" at bounding box center [534, 607] width 34 height 13
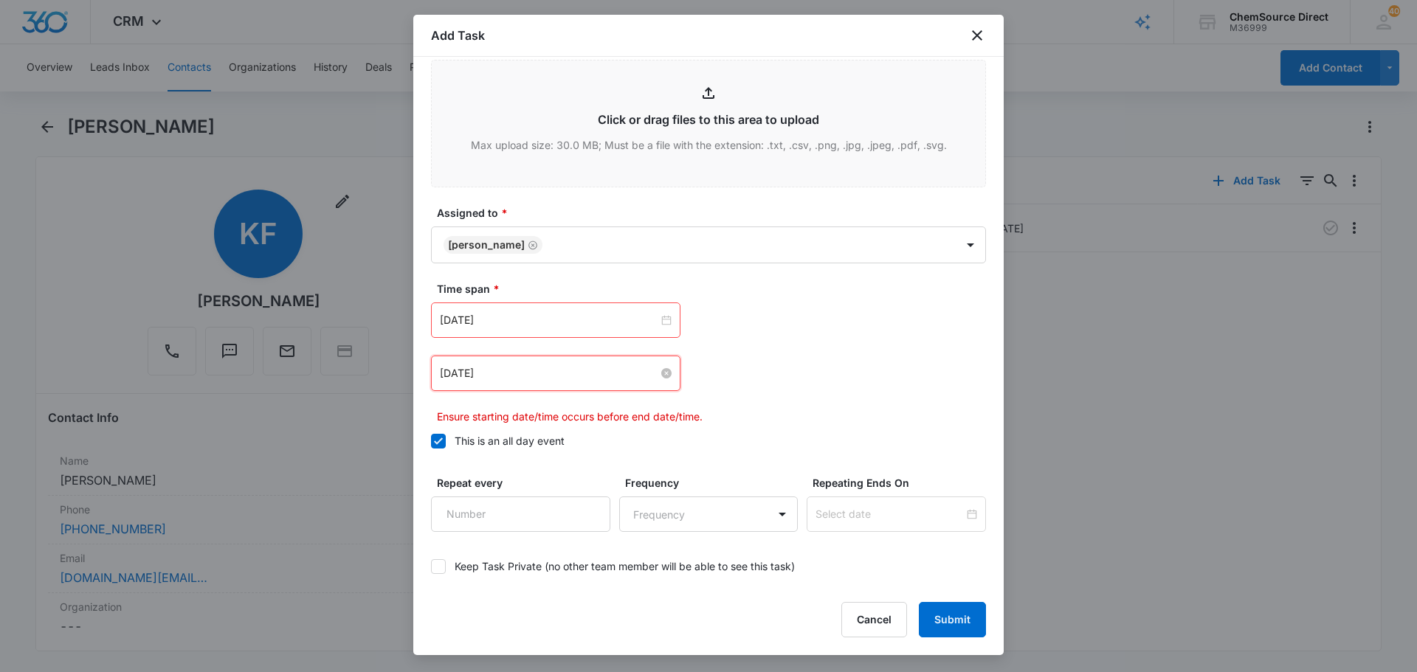
click at [524, 375] on input "Sep 16, 2025" at bounding box center [549, 373] width 218 height 16
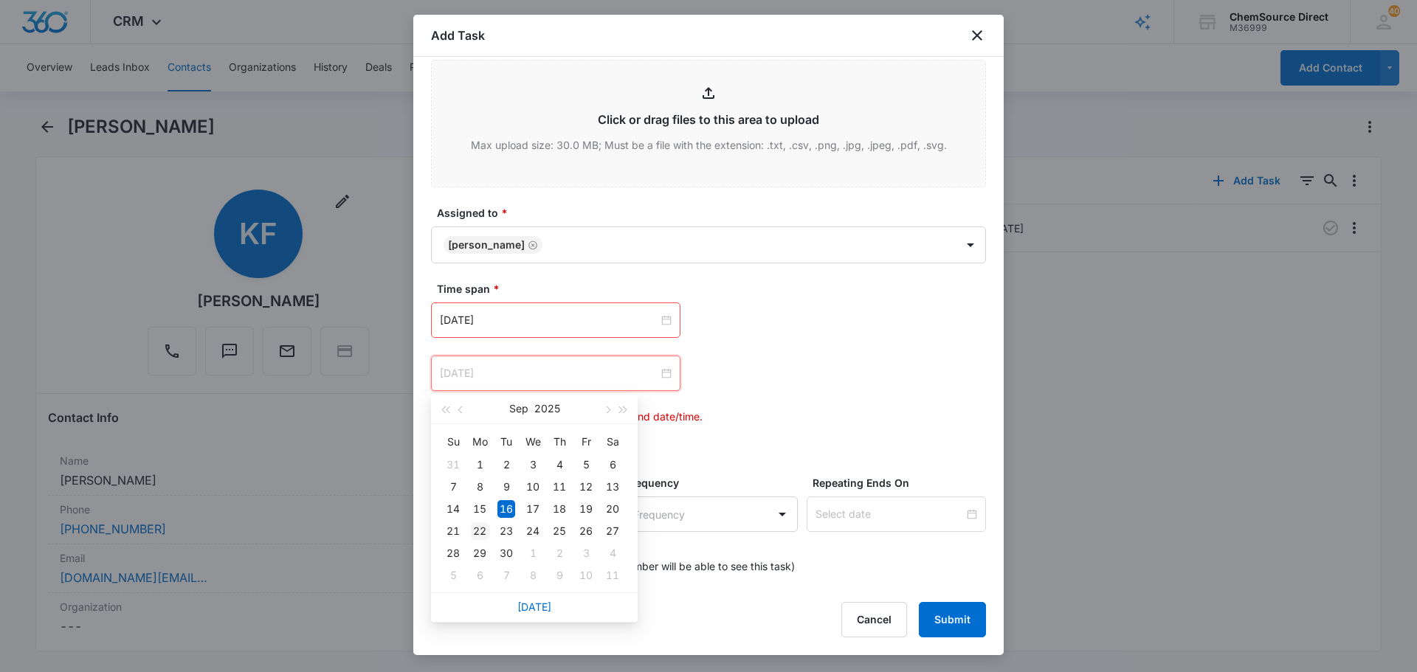
type input "Sep 22, 2025"
click at [483, 528] on div "22" at bounding box center [480, 532] width 18 height 18
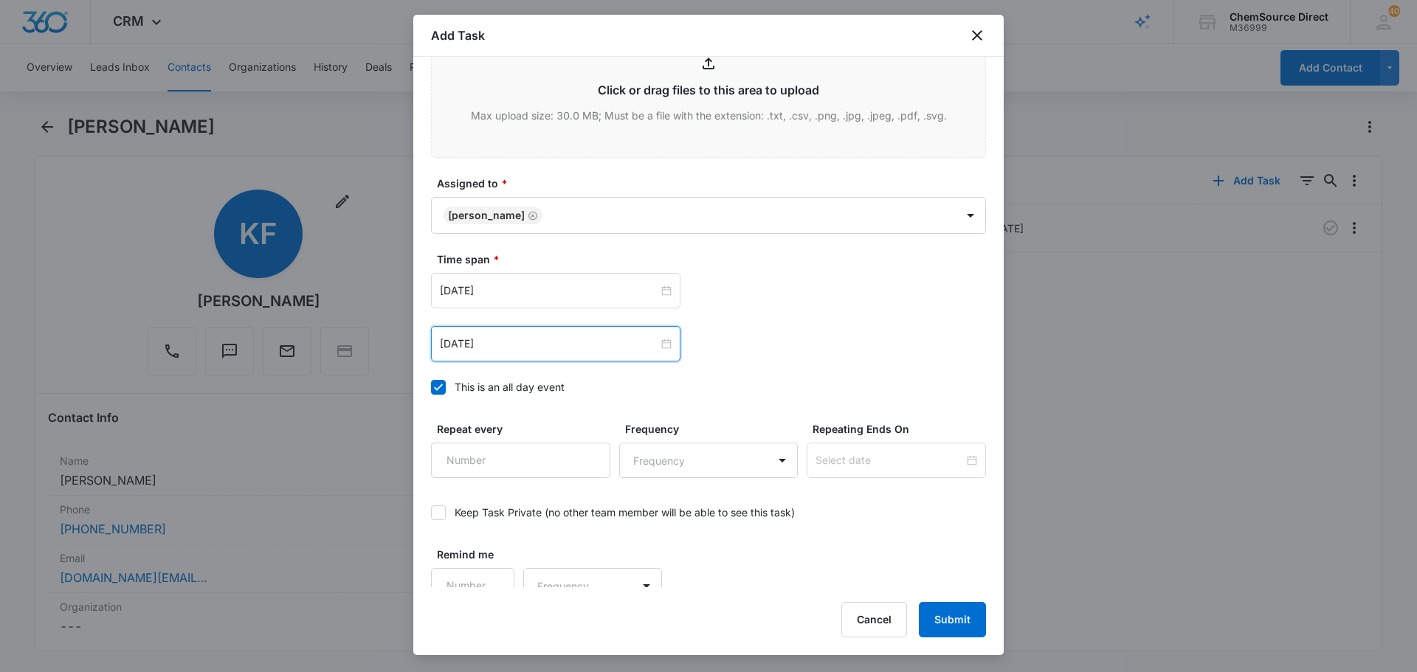
scroll to position [932, 0]
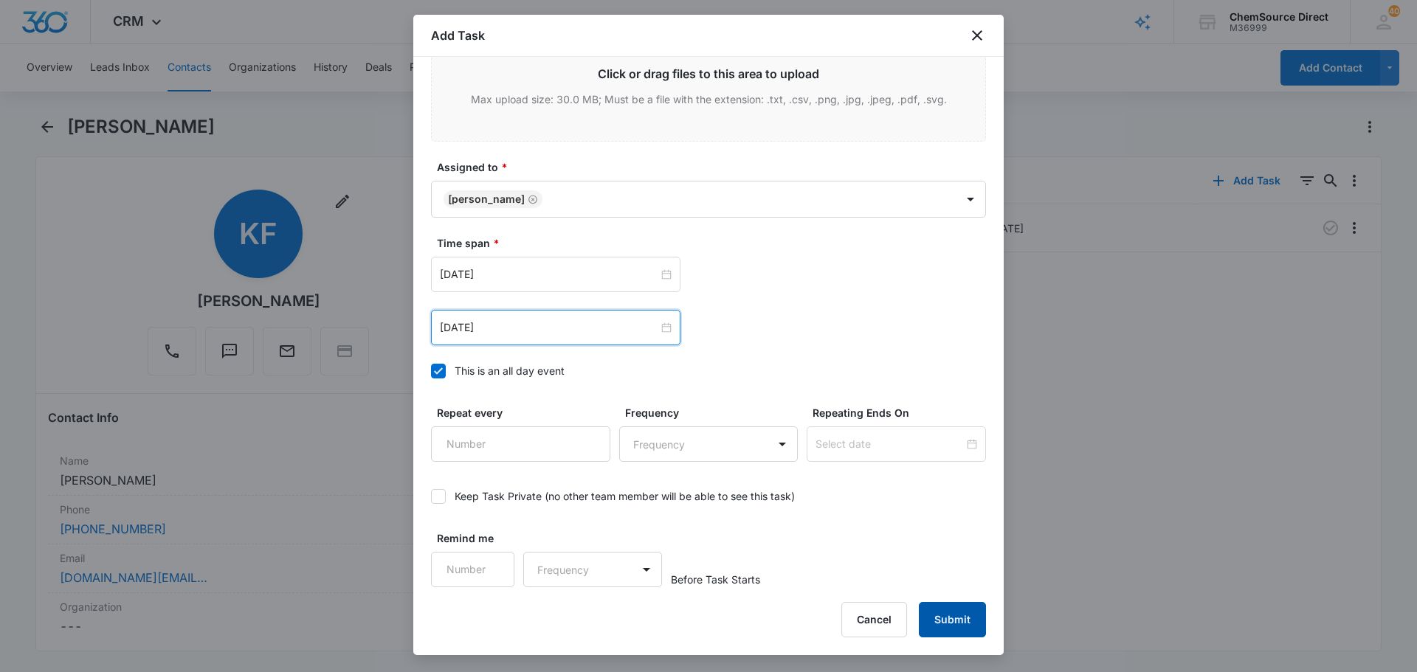
click at [943, 610] on button "Submit" at bounding box center [952, 619] width 67 height 35
